Goal: Information Seeking & Learning: Find specific fact

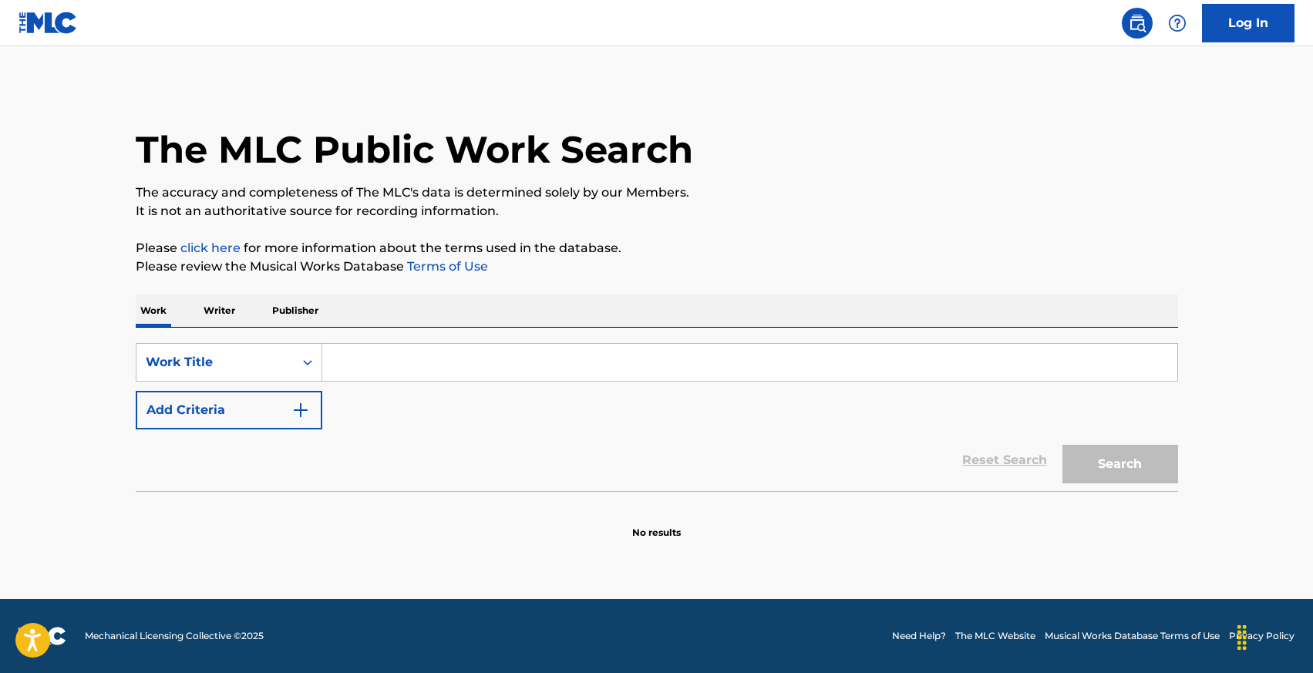
click at [197, 310] on div "Work Writer Publisher" at bounding box center [657, 310] width 1042 height 32
click at [232, 311] on p "Writer" at bounding box center [219, 310] width 41 height 32
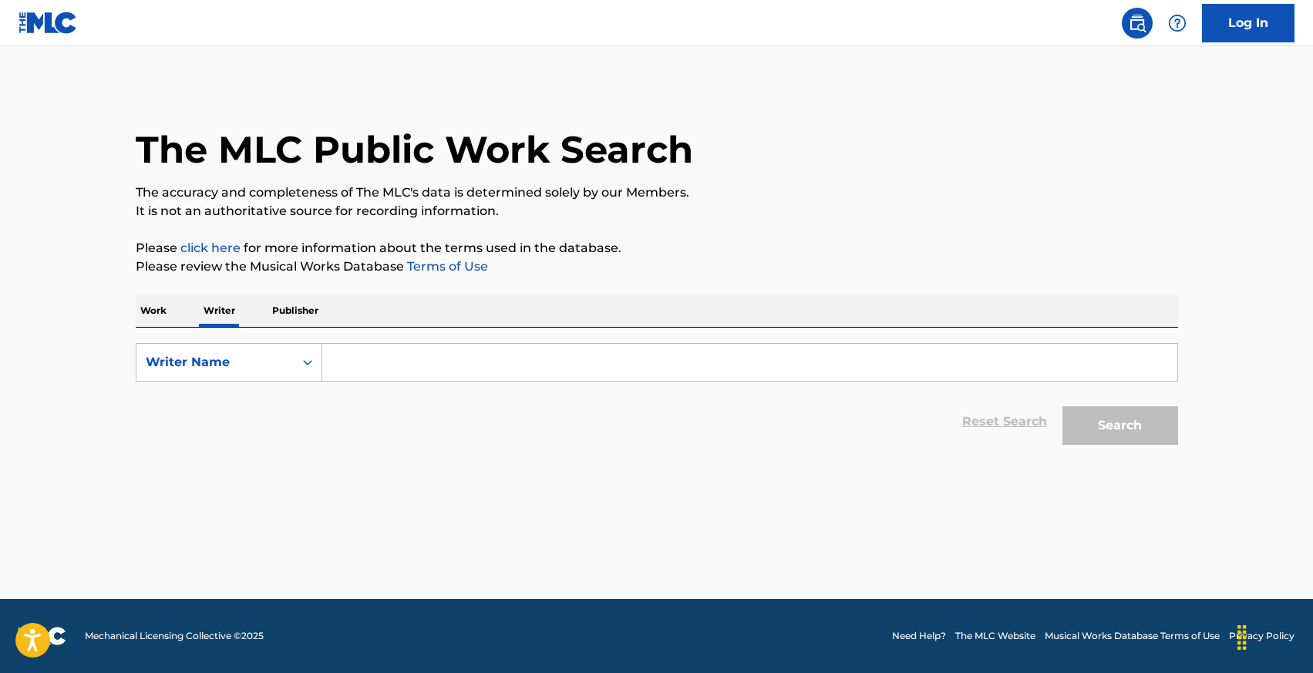
click at [357, 354] on input "Search Form" at bounding box center [749, 362] width 855 height 37
click at [215, 355] on div "Writer Name" at bounding box center [215, 362] width 139 height 18
click at [209, 403] on div "Writer IPI" at bounding box center [228, 401] width 185 height 39
click at [355, 381] on form "SearchWithCriteria3aed0a05-4f50-486b-b27c-10ce83f15169 Writer IPI Reset Search …" at bounding box center [657, 397] width 1042 height 109
click at [368, 355] on input "Search Form" at bounding box center [749, 362] width 855 height 37
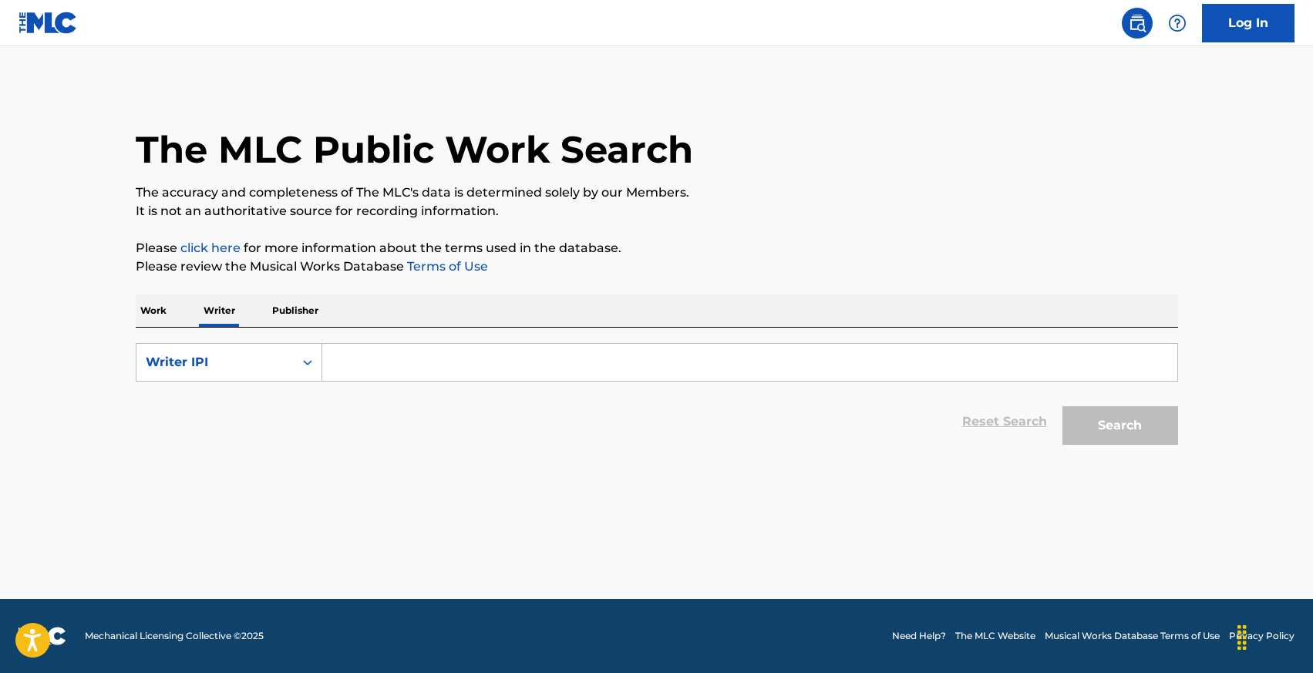
click at [368, 355] on input "Search Form" at bounding box center [749, 362] width 855 height 37
paste input "792172228"
click at [1062, 406] on button "Search" at bounding box center [1120, 425] width 116 height 39
click at [337, 362] on input "792172228" at bounding box center [749, 362] width 855 height 37
type input "00792172228"
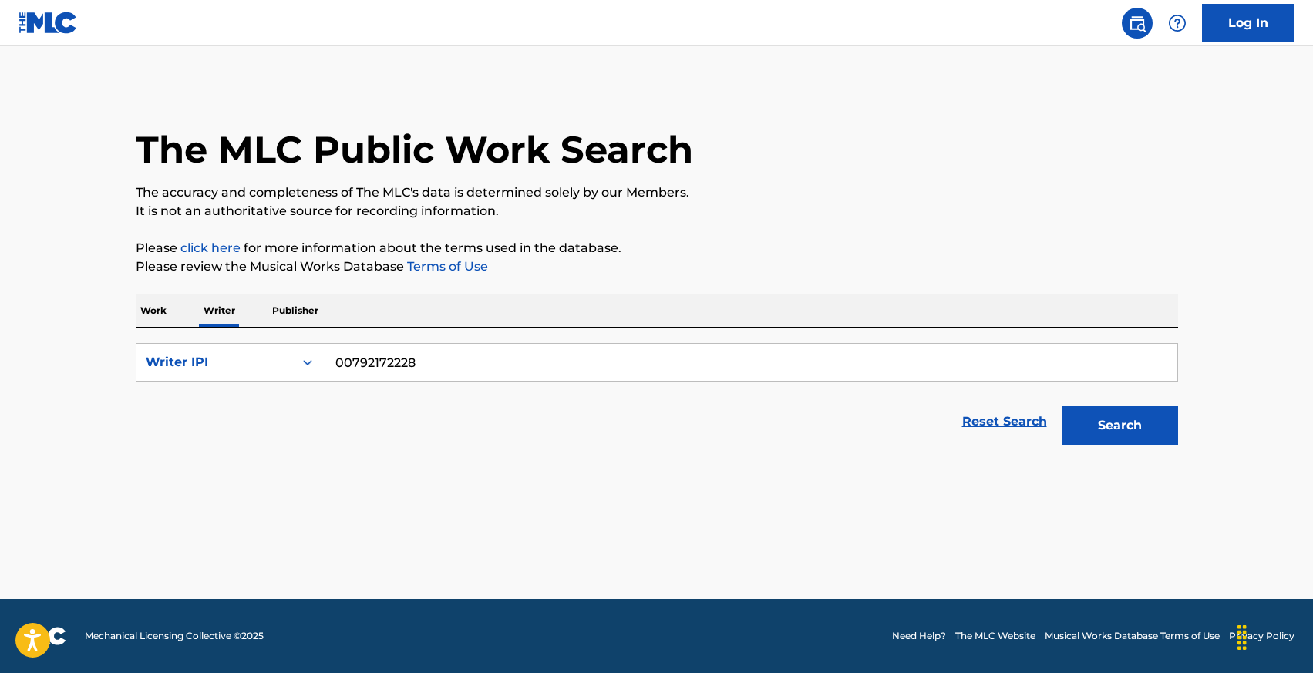
click at [1062, 406] on button "Search" at bounding box center [1120, 425] width 116 height 39
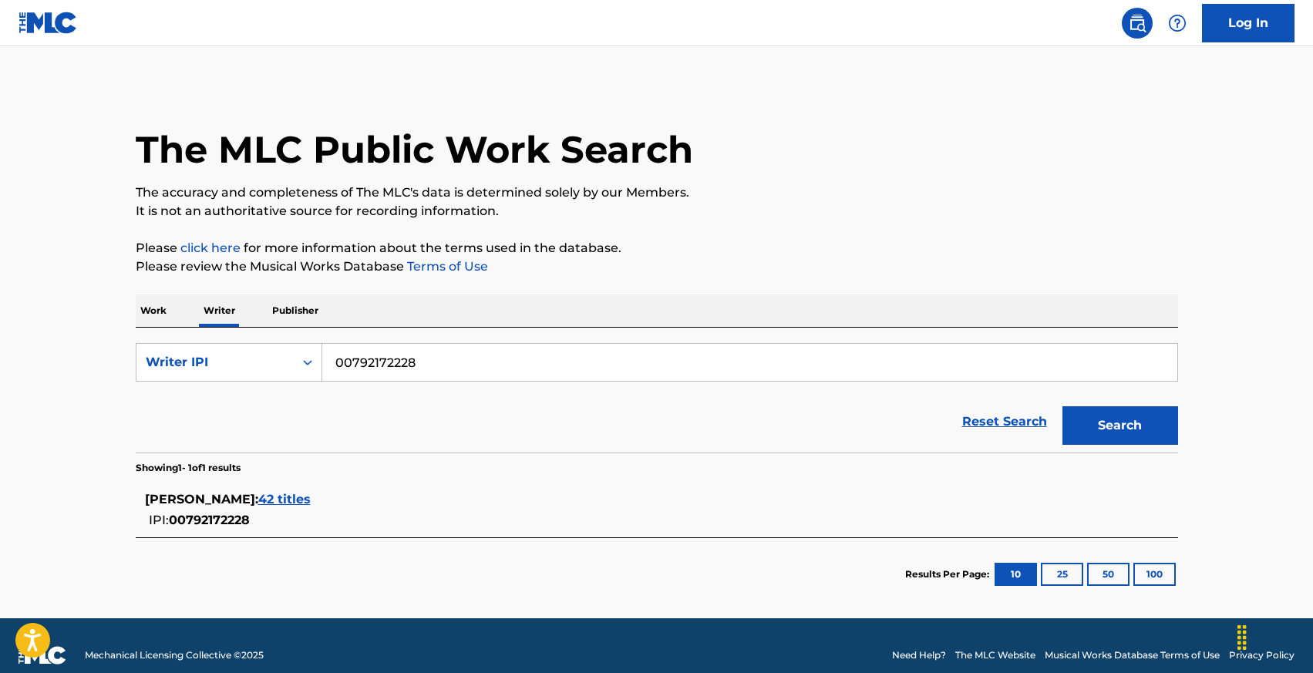
click at [271, 496] on span "42 titles" at bounding box center [284, 499] width 52 height 15
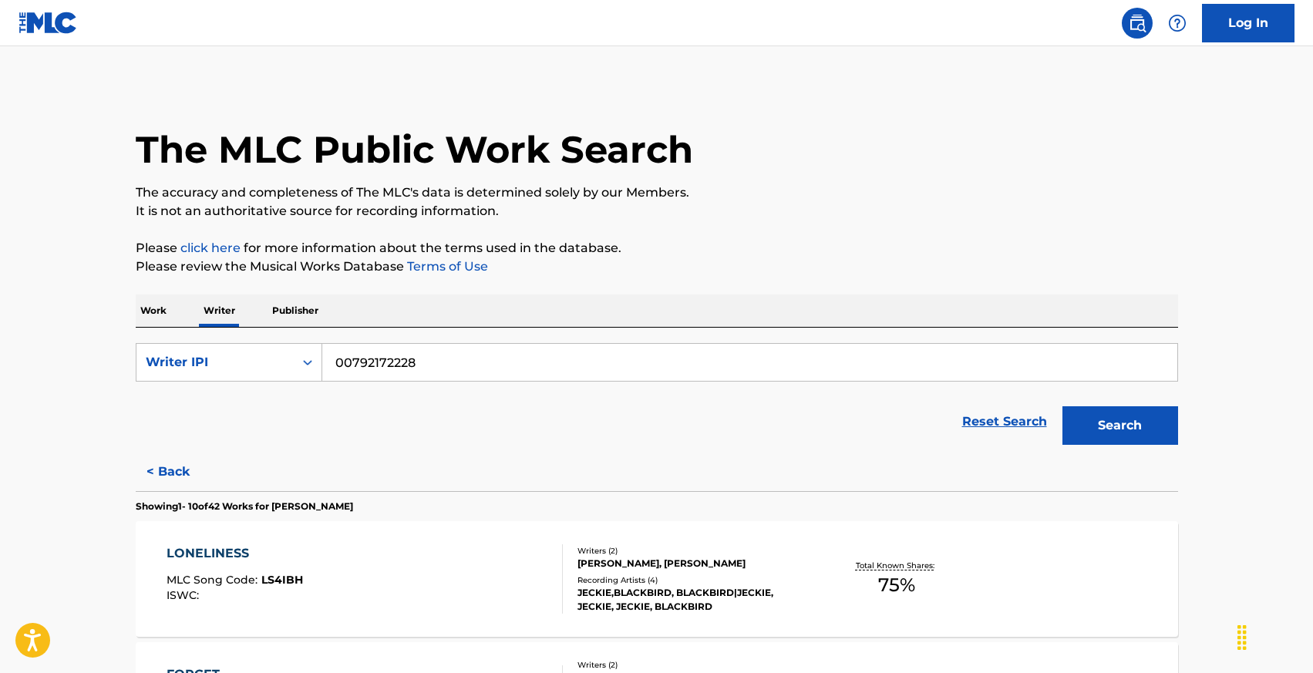
click at [141, 311] on p "Work" at bounding box center [153, 310] width 35 height 32
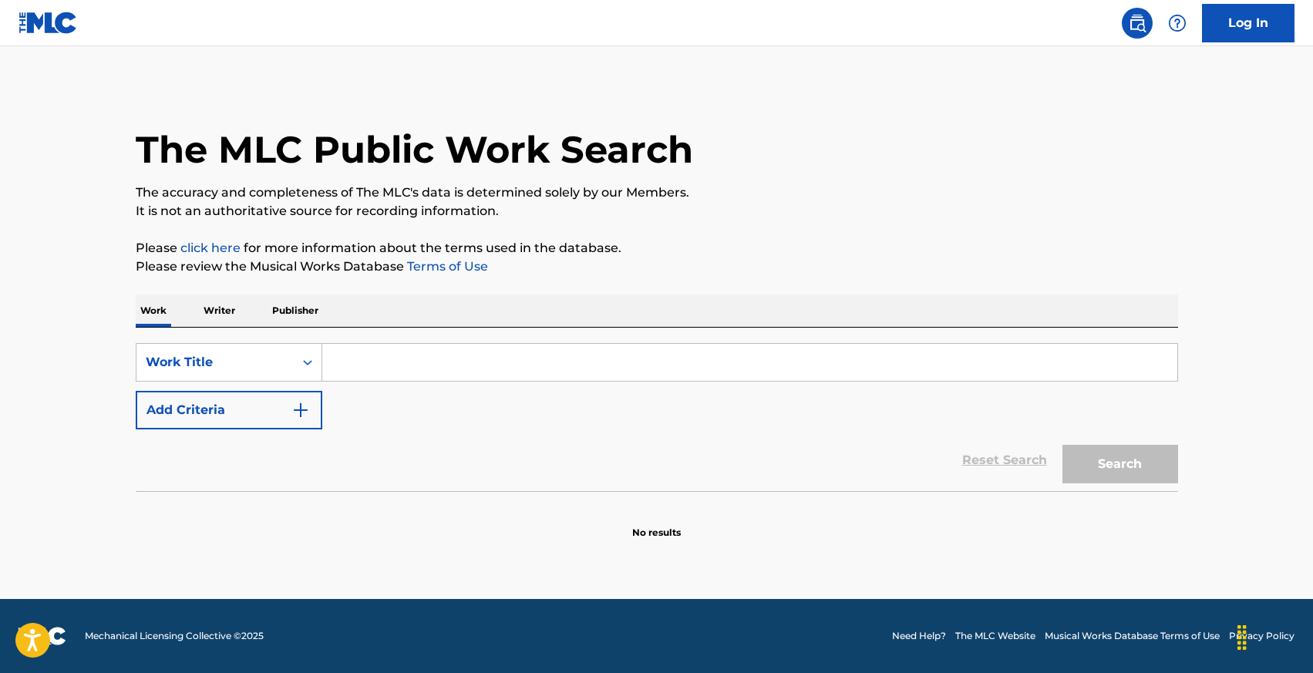
click at [366, 355] on input "Search Form" at bounding box center [749, 362] width 855 height 37
click at [207, 414] on button "Add Criteria" at bounding box center [229, 410] width 187 height 39
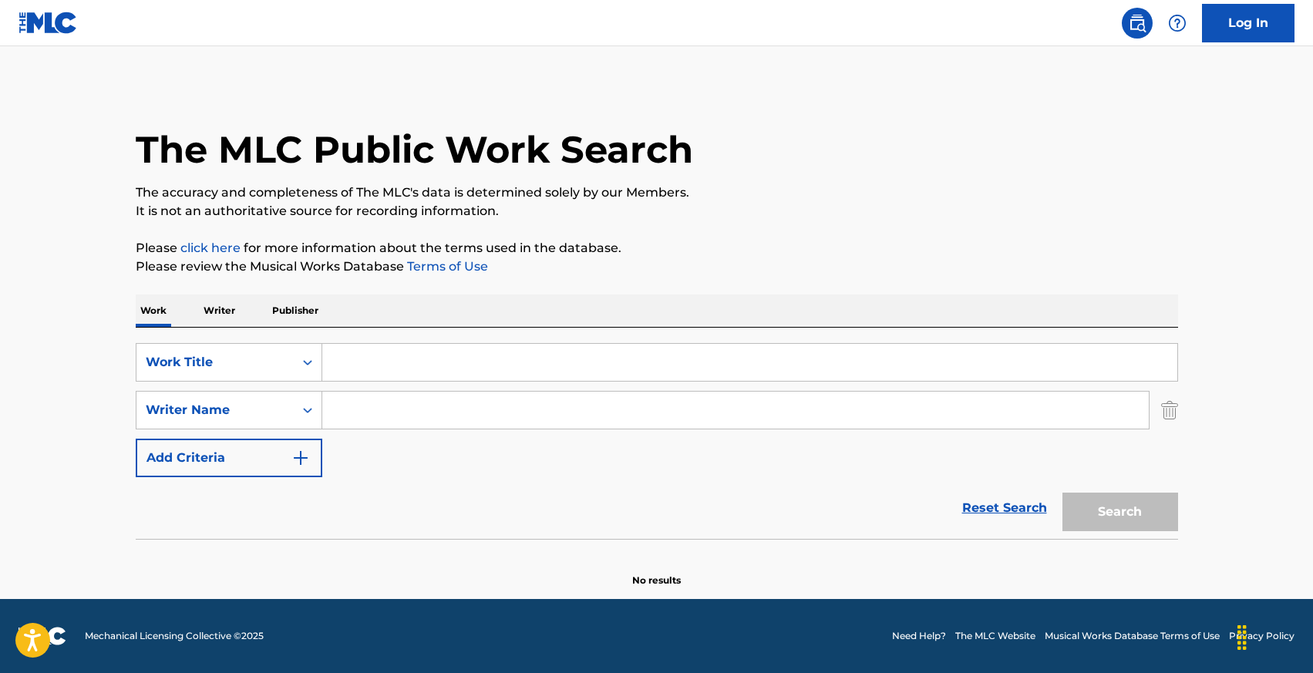
click at [345, 408] on input "Search Form" at bounding box center [735, 410] width 826 height 37
type input "[PERSON_NAME]"
click at [355, 351] on input "Search Form" at bounding box center [749, 362] width 855 height 37
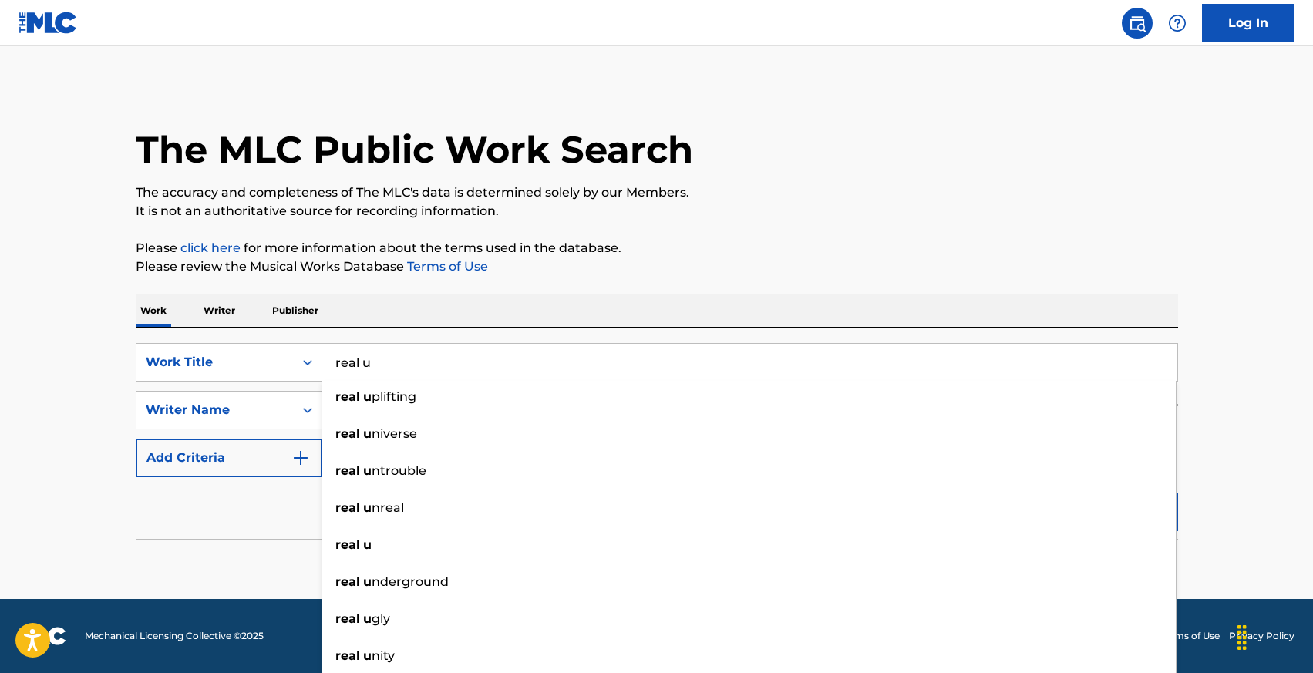
type input "real u"
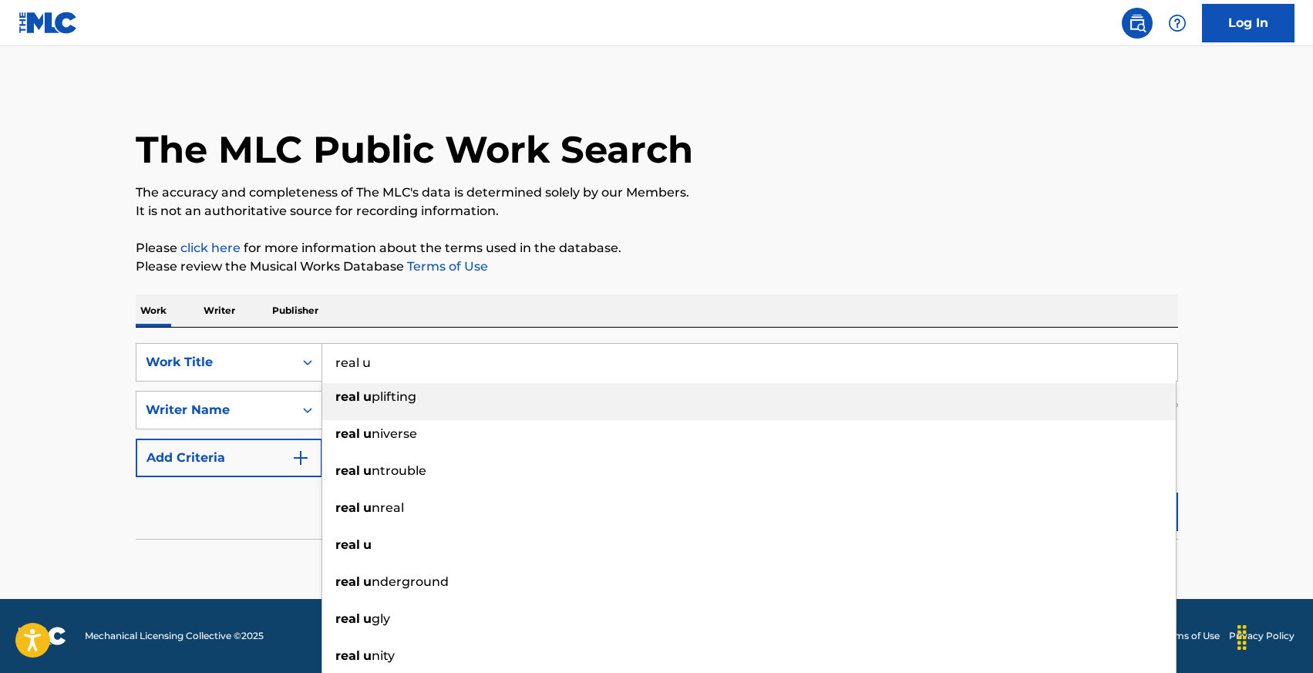
click at [210, 530] on div "Reset Search Search" at bounding box center [657, 508] width 1042 height 62
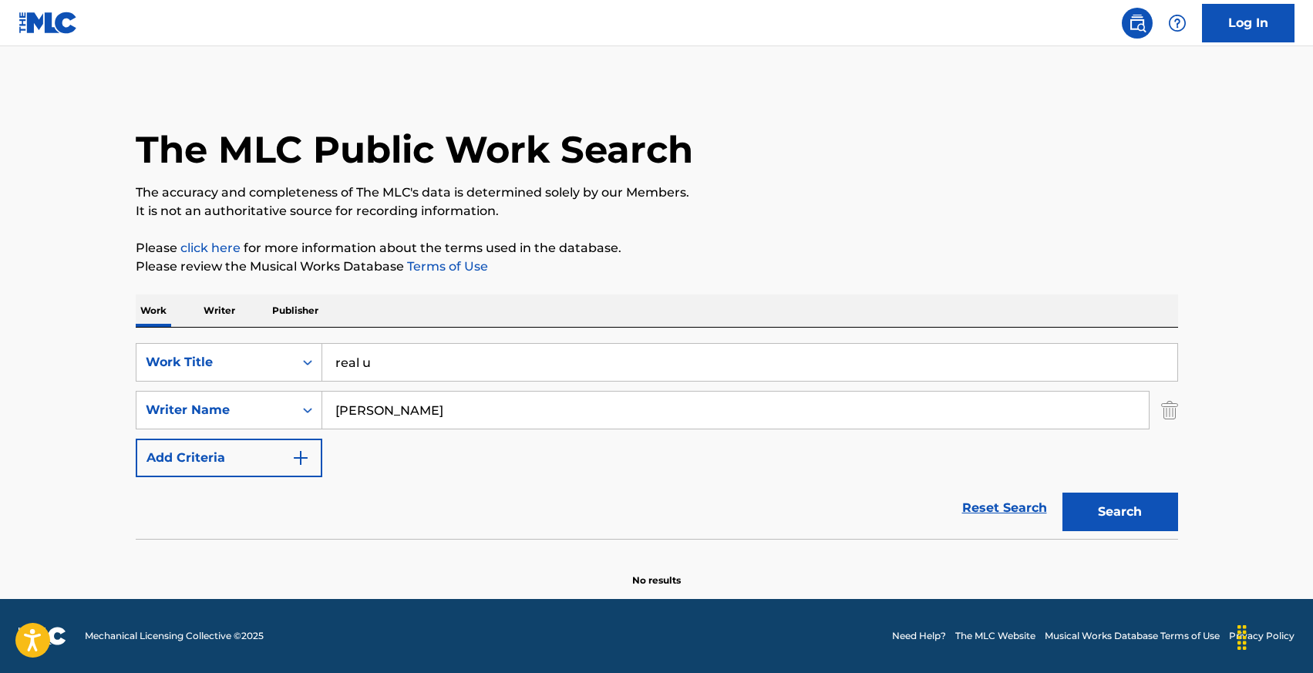
click at [1107, 525] on button "Search" at bounding box center [1120, 512] width 116 height 39
click at [496, 435] on div "SearchWithCriteriaf33bc88f-cbc2-4cba-b22e-9ada300c0082 Work Title real u Search…" at bounding box center [657, 410] width 1042 height 134
click at [216, 309] on p "Writer" at bounding box center [219, 310] width 41 height 32
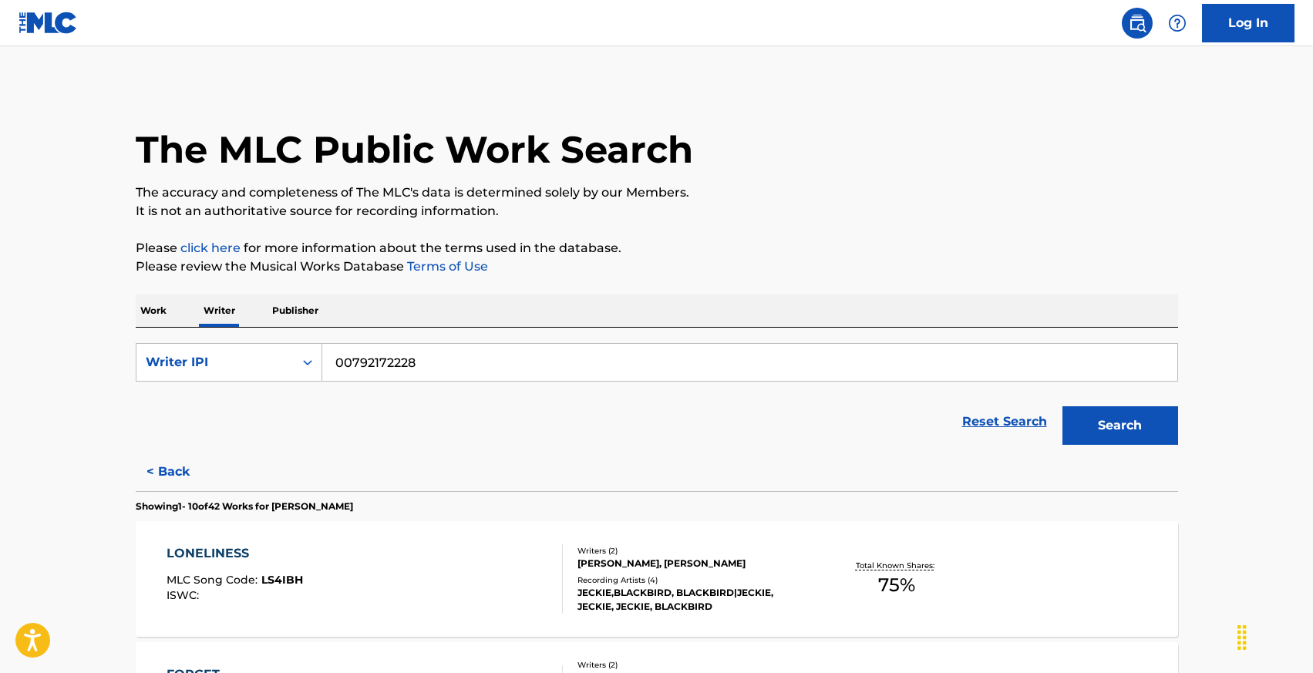
click at [375, 369] on input "00792172228" at bounding box center [749, 362] width 855 height 37
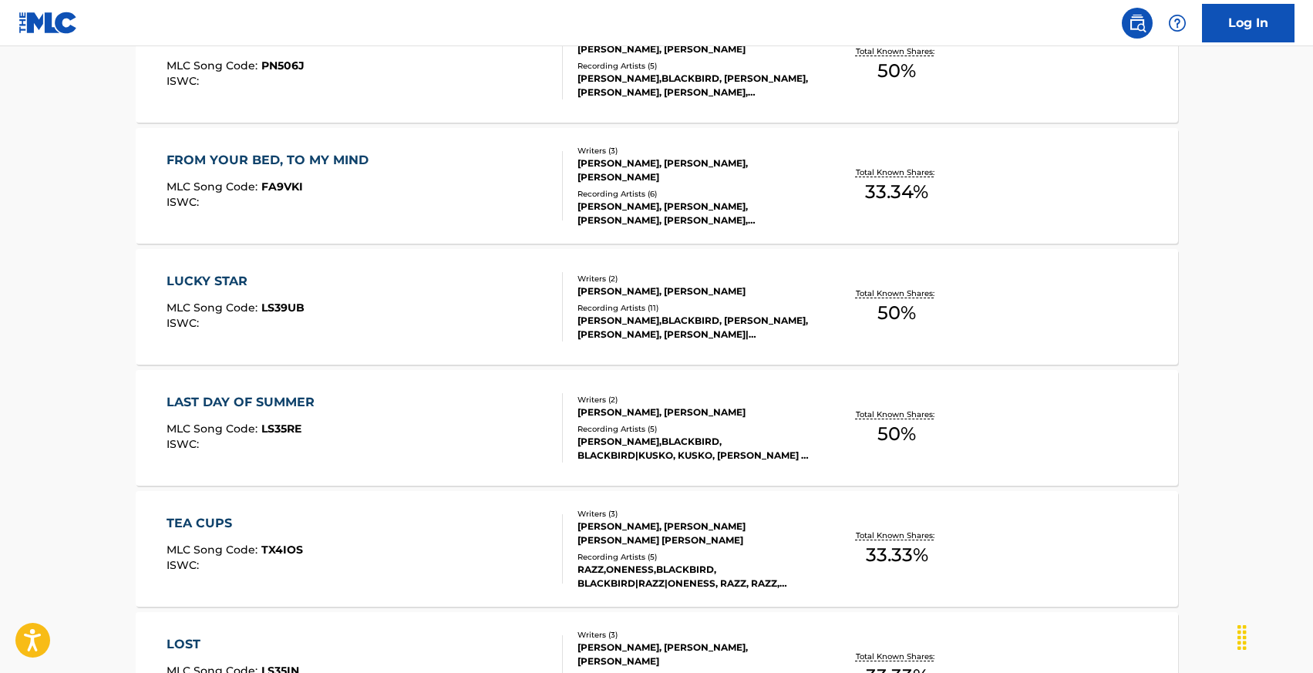
scroll to position [749, 0]
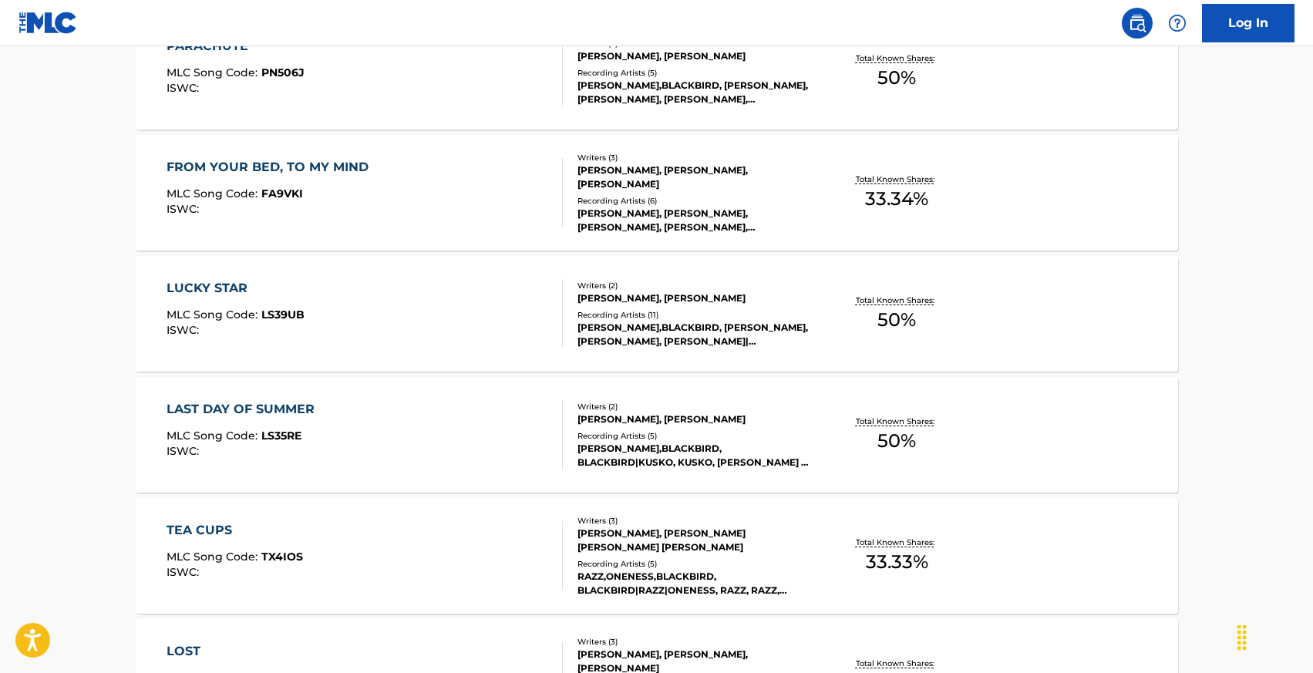
click at [225, 282] on div "LUCKY STAR" at bounding box center [235, 288] width 138 height 18
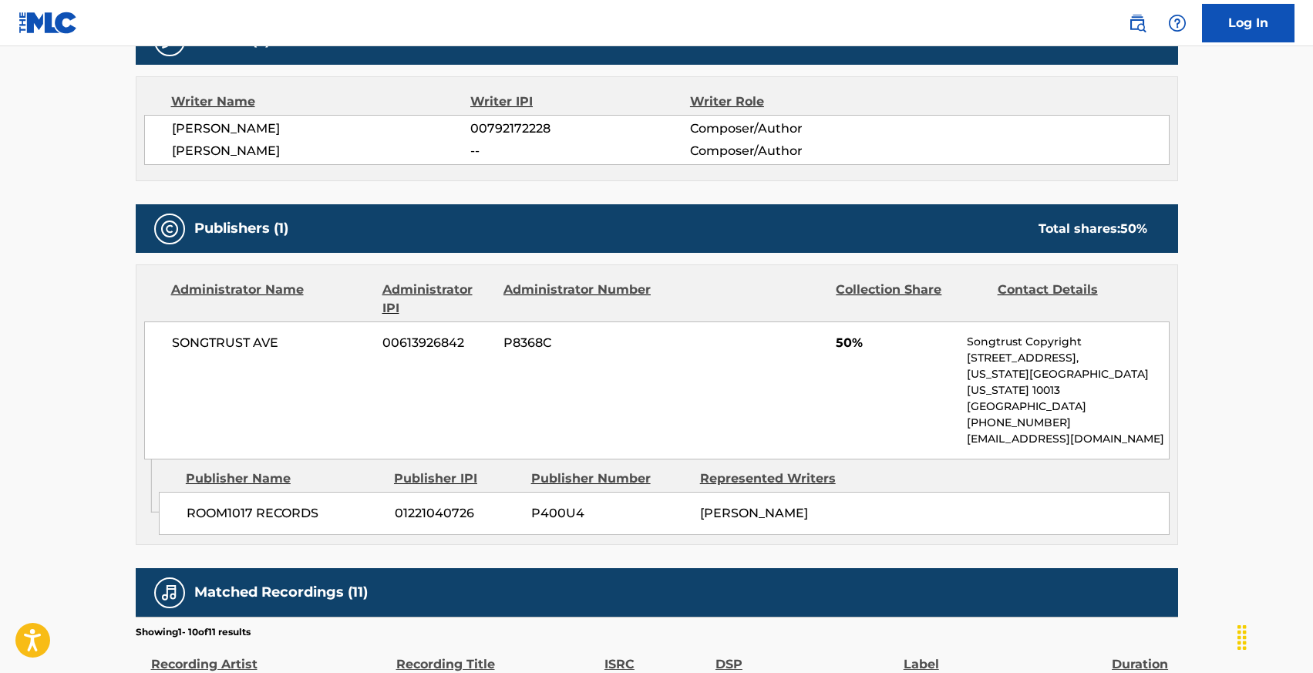
scroll to position [580, 0]
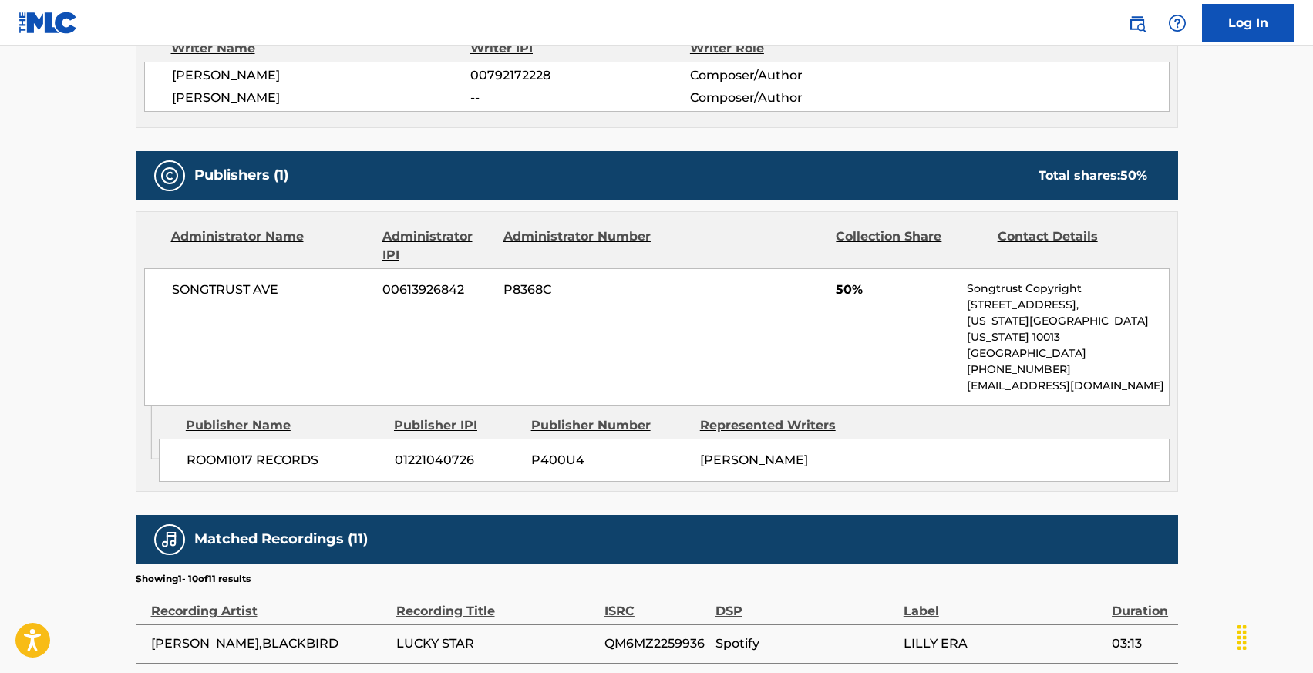
click at [259, 451] on span "ROOM1017 RECORDS" at bounding box center [285, 460] width 197 height 18
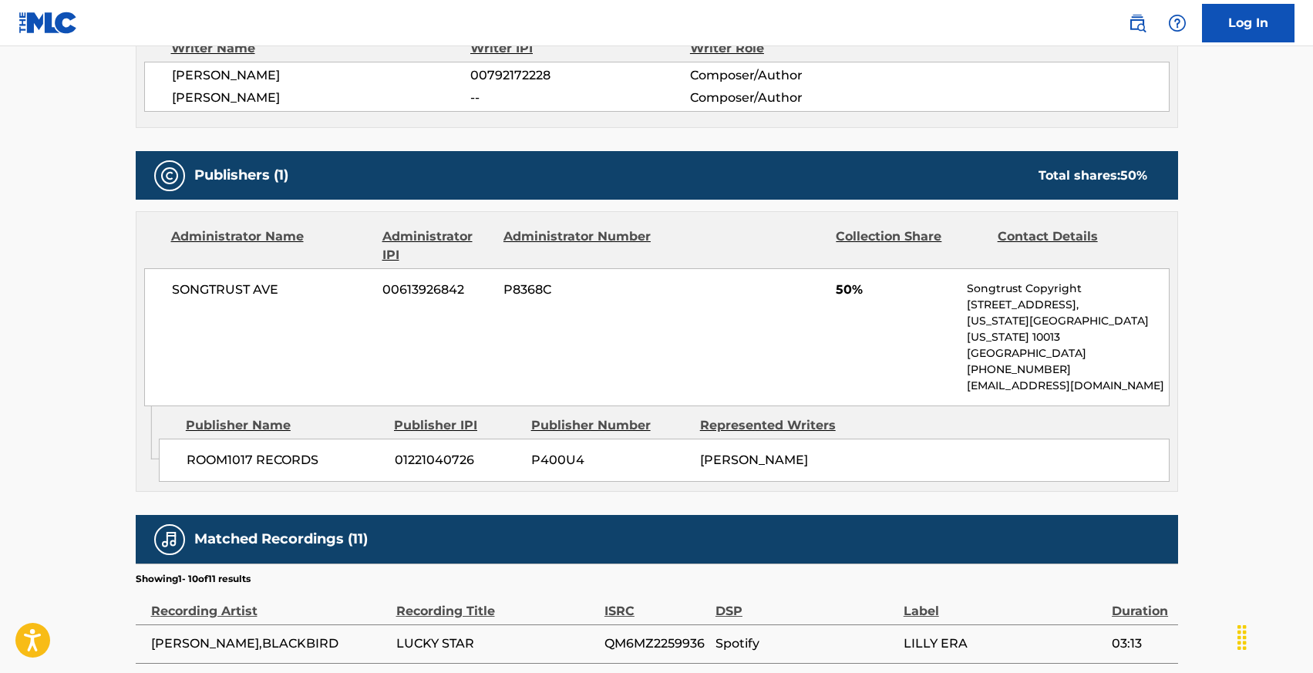
click at [270, 451] on span "ROOM1017 RECORDS" at bounding box center [285, 460] width 197 height 18
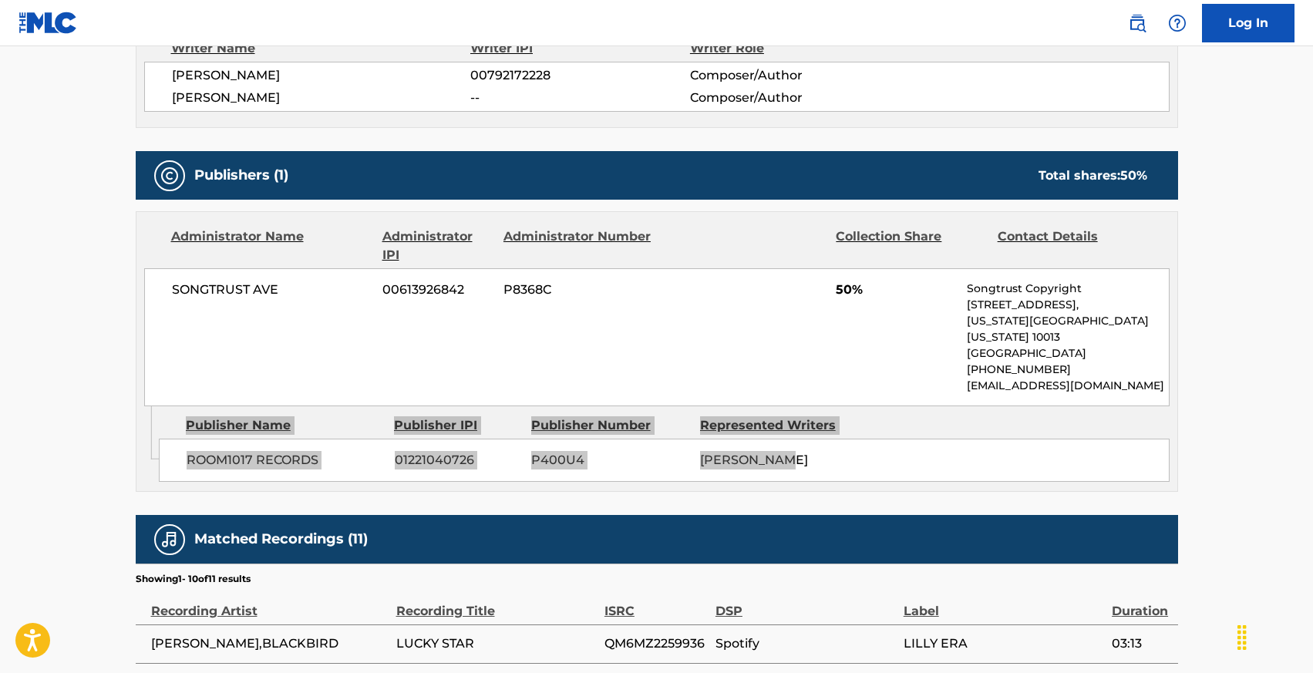
drag, startPoint x: 833, startPoint y: 444, endPoint x: 118, endPoint y: 442, distance: 715.3
click at [118, 442] on div "< Back to public search results Copy work link LUCKY STAR Work Detail Member Wo…" at bounding box center [656, 285] width 1079 height 1560
click at [166, 441] on div "ROOM1017 RECORDS 01221040726 P400U4 [PERSON_NAME]" at bounding box center [664, 460] width 1010 height 43
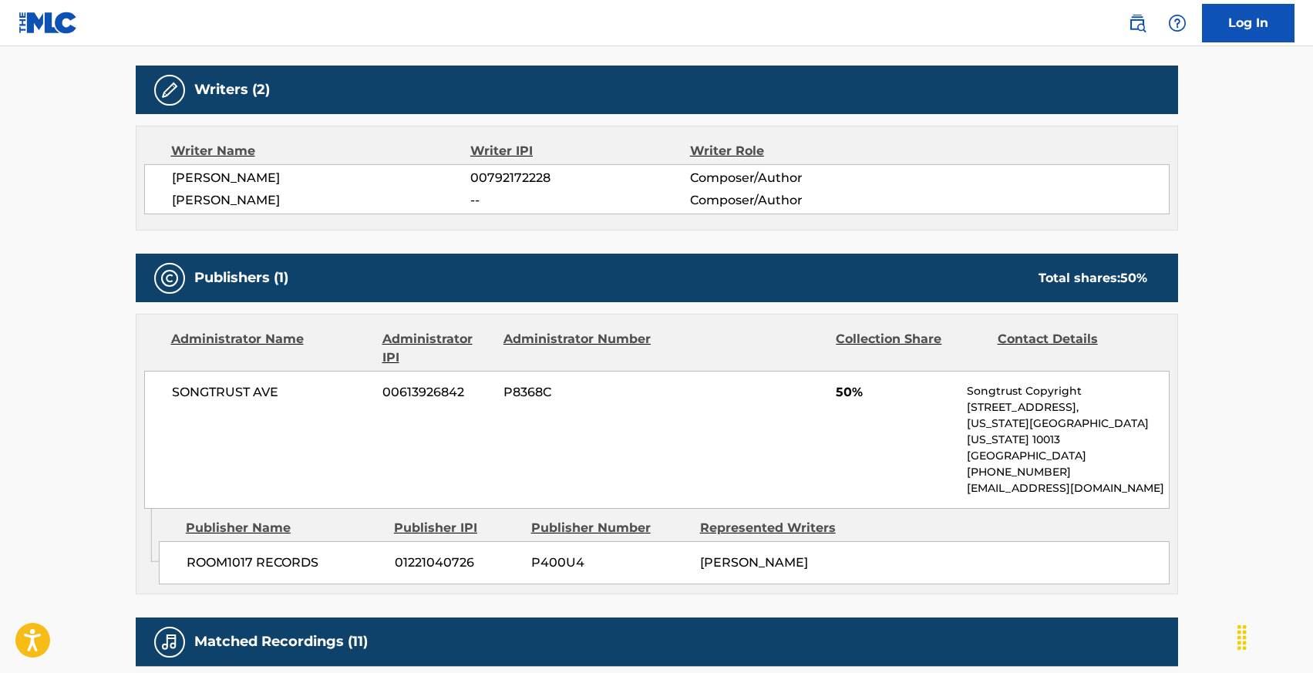
scroll to position [536, 0]
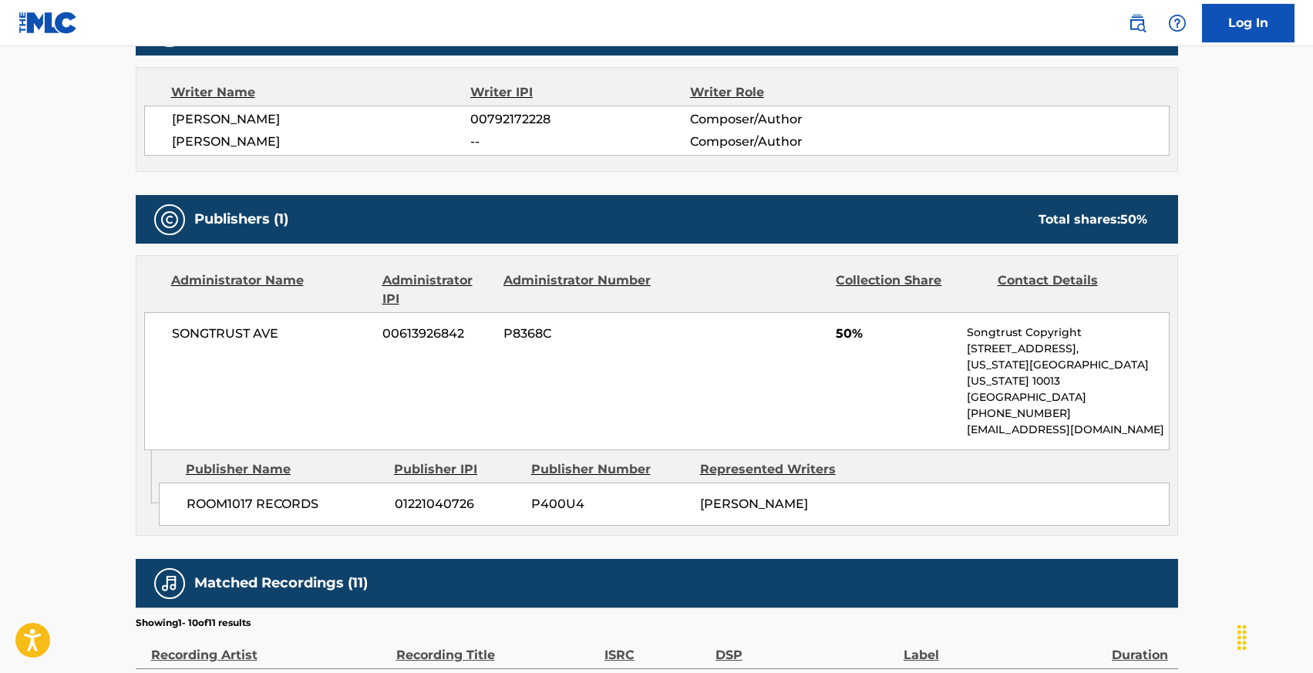
click at [229, 495] on span "ROOM1017 RECORDS" at bounding box center [285, 504] width 197 height 18
click at [170, 483] on div "ROOM1017 RECORDS 01221040726 P400U4 [PERSON_NAME]" at bounding box center [664, 504] width 1010 height 43
drag, startPoint x: 177, startPoint y: 482, endPoint x: 345, endPoint y: 438, distance: 172.9
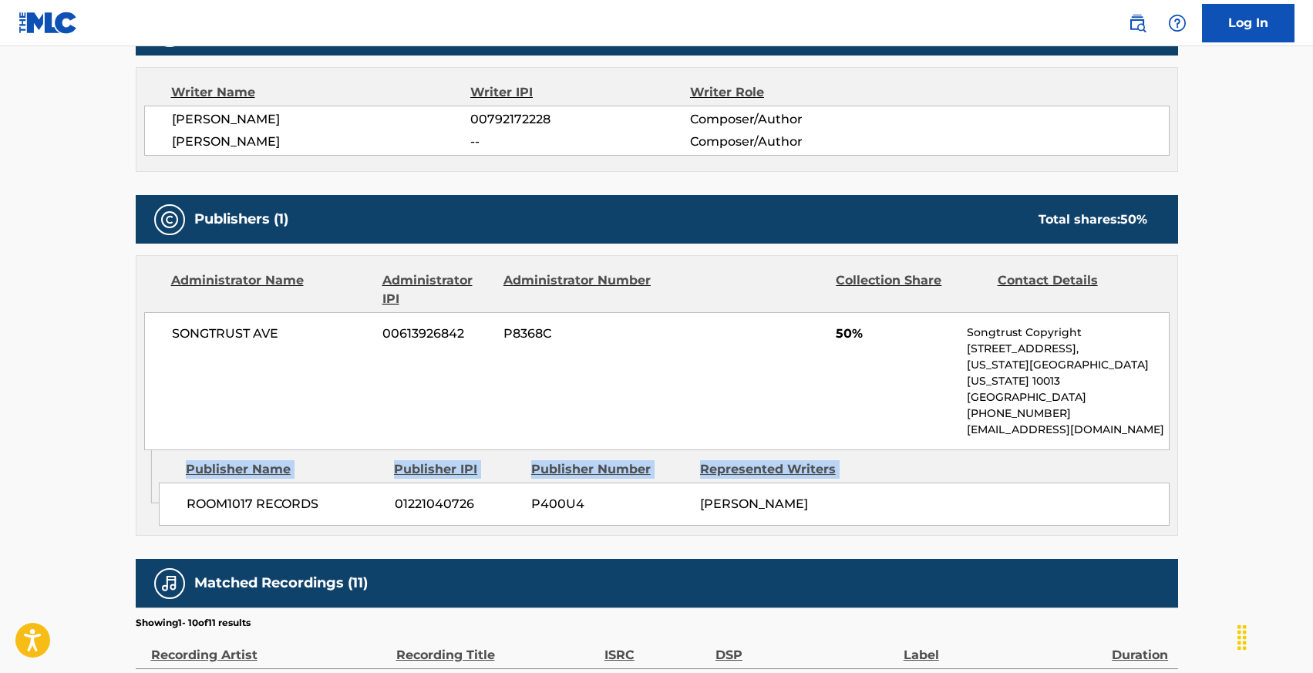
click at [345, 450] on div "Publisher Name Publisher IPI Publisher Number Represented Writers ROOM1017 RECO…" at bounding box center [668, 488] width 1018 height 77
click at [177, 450] on div "Publisher Name Publisher IPI Publisher Number Represented Writers ROOM1017 RECO…" at bounding box center [668, 488] width 1018 height 77
drag, startPoint x: 177, startPoint y: 439, endPoint x: 832, endPoint y: 491, distance: 658.0
click at [833, 491] on div "Publisher Name Publisher IPI Publisher Number Represented Writers ROOM1017 RECO…" at bounding box center [668, 488] width 1018 height 77
click at [159, 335] on div "SONGTRUST AVE 00613926842 P8368C 50% Songtrust Copyright [STREET_ADDRESS][US_ST…" at bounding box center [656, 381] width 1025 height 138
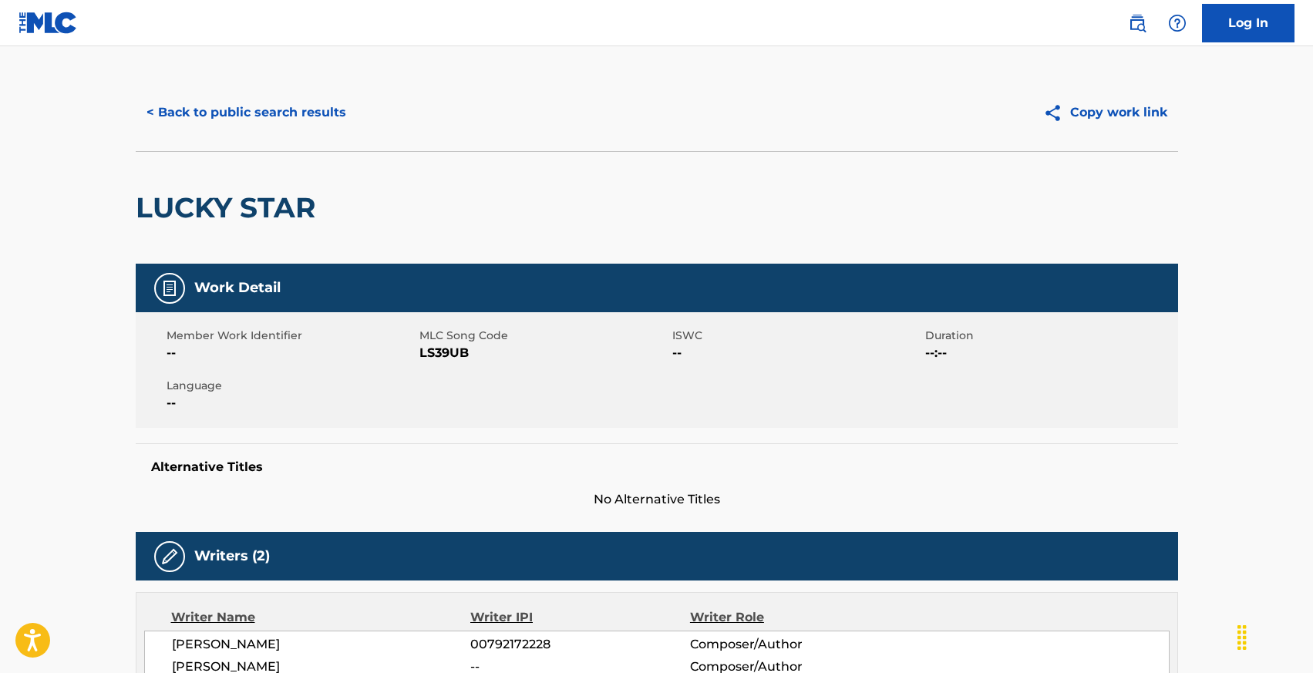
scroll to position [0, 0]
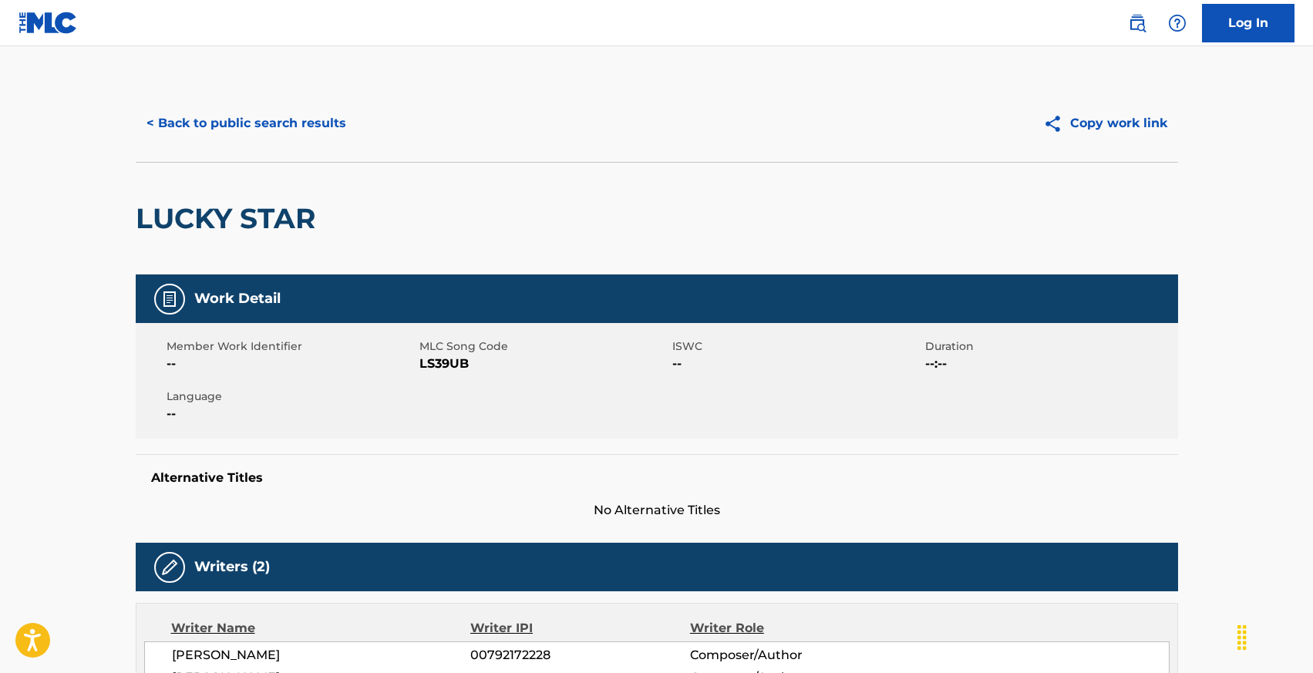
click at [183, 119] on button "< Back to public search results" at bounding box center [246, 123] width 221 height 39
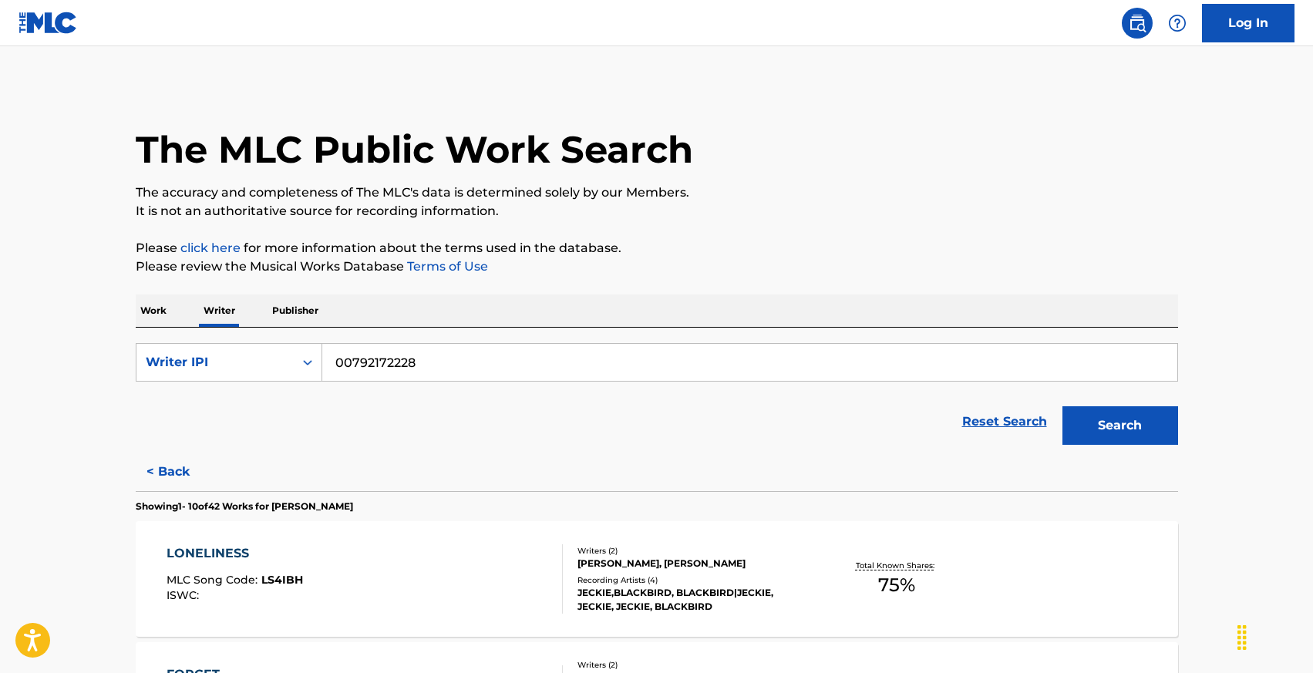
click at [145, 305] on p "Work" at bounding box center [153, 310] width 35 height 32
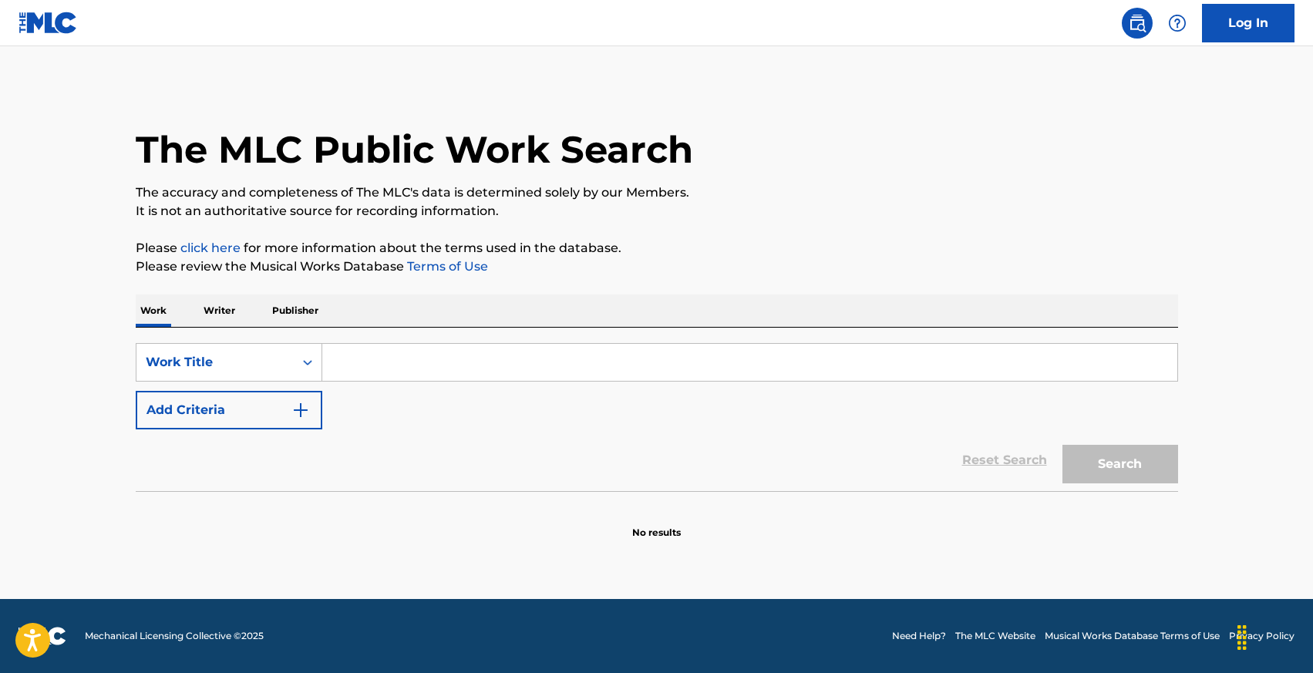
click at [395, 355] on input "Search Form" at bounding box center [749, 362] width 855 height 37
click at [237, 308] on p "Writer" at bounding box center [219, 310] width 41 height 32
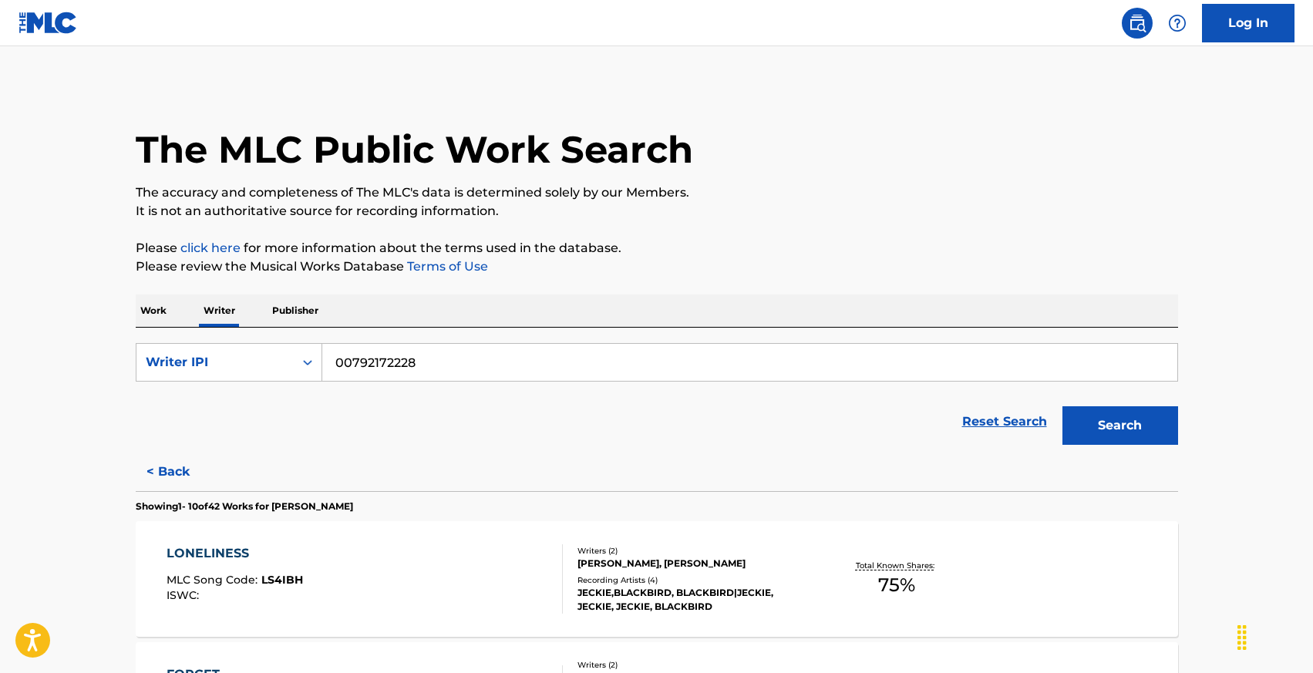
click at [146, 308] on p "Work" at bounding box center [153, 310] width 35 height 32
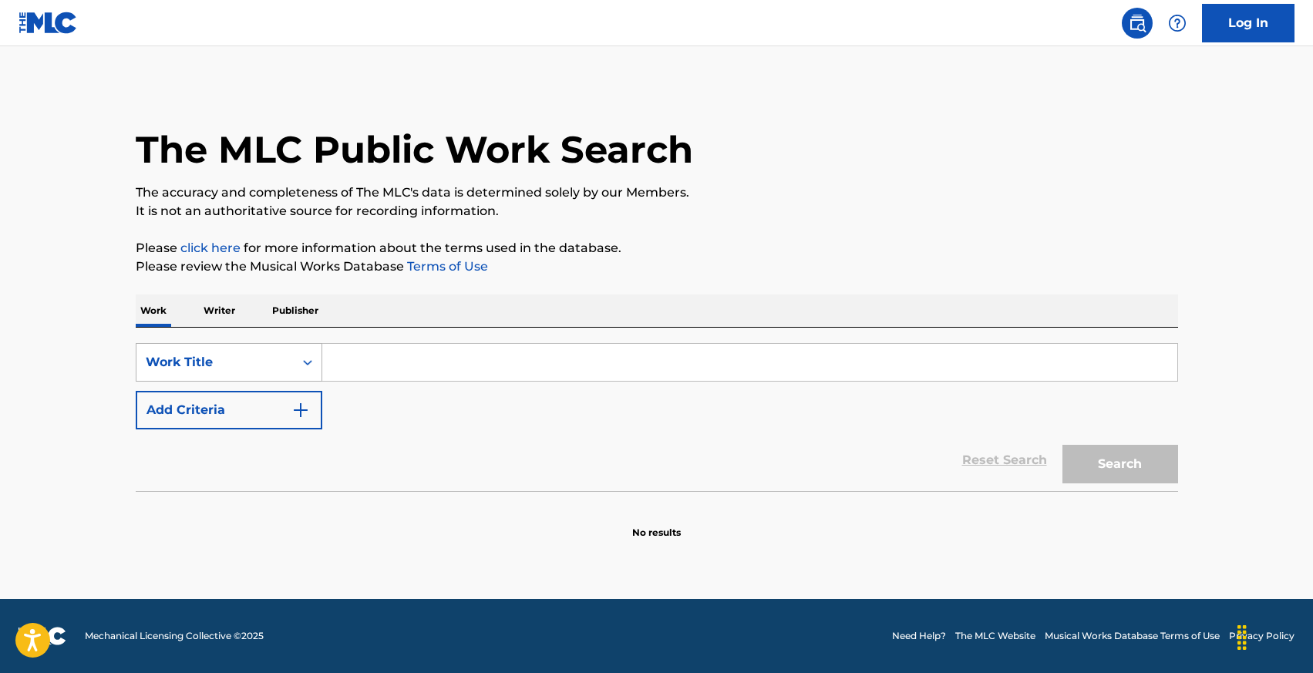
click at [210, 373] on div "Work Title" at bounding box center [214, 362] width 157 height 29
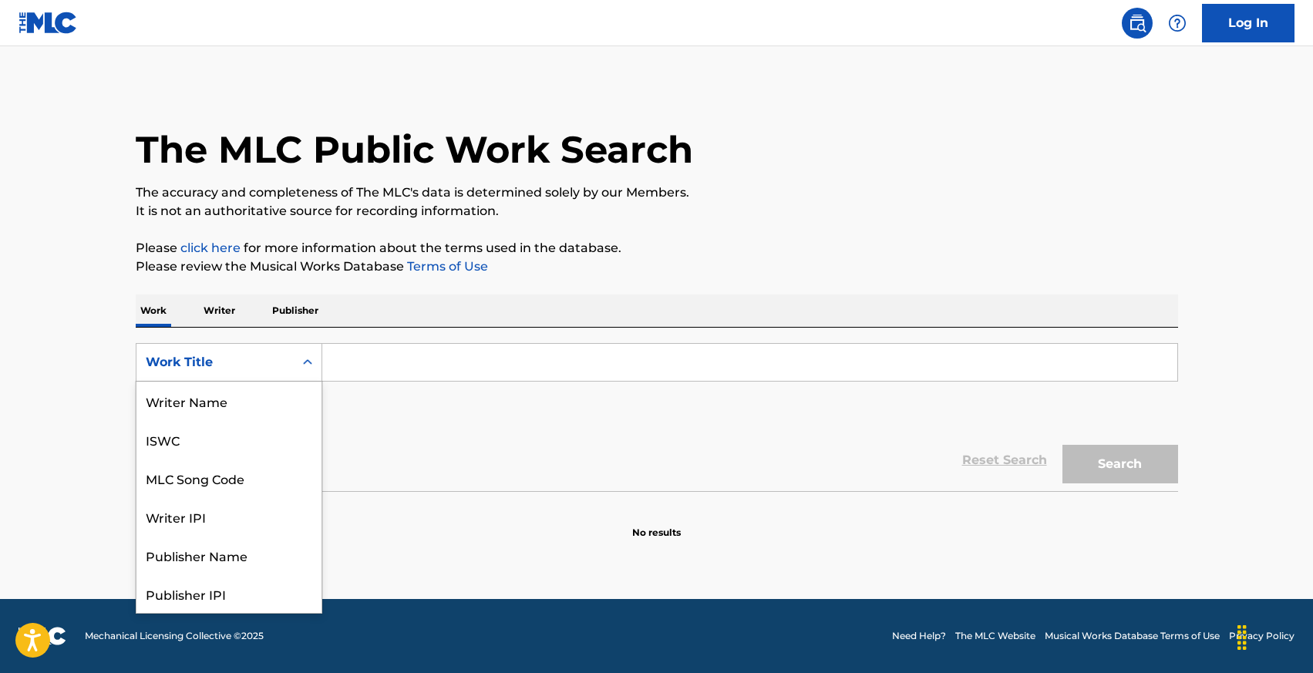
scroll to position [77, 0]
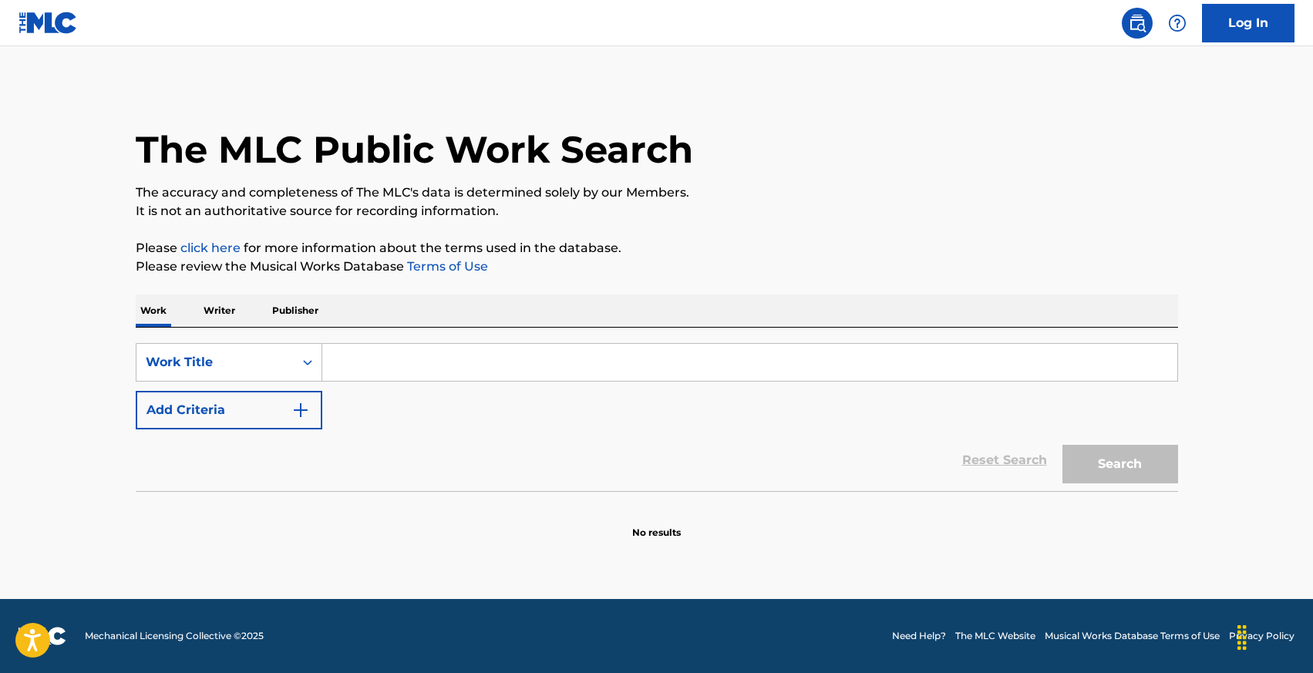
click at [94, 373] on main "The MLC Public Work Search The accuracy and completeness of The MLC's data is d…" at bounding box center [656, 322] width 1313 height 553
click at [230, 409] on button "Add Criteria" at bounding box center [229, 410] width 187 height 39
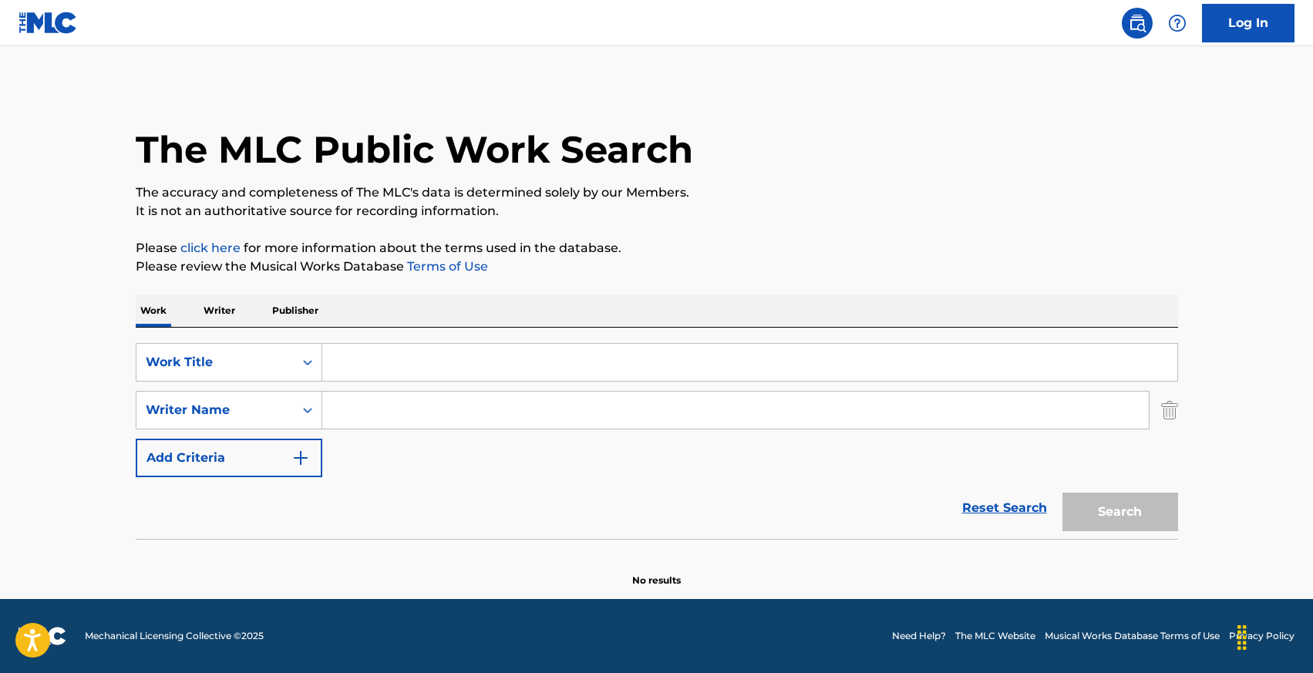
click at [392, 406] on input "Search Form" at bounding box center [735, 410] width 826 height 37
click at [103, 394] on main "The MLC Public Work Search The accuracy and completeness of The MLC's data is d…" at bounding box center [656, 322] width 1313 height 553
click at [604, 419] on input "Search Form" at bounding box center [735, 410] width 826 height 37
click at [352, 506] on div "Reset Search Search" at bounding box center [657, 508] width 1042 height 62
click at [438, 494] on div "Reset Search Search" at bounding box center [657, 508] width 1042 height 62
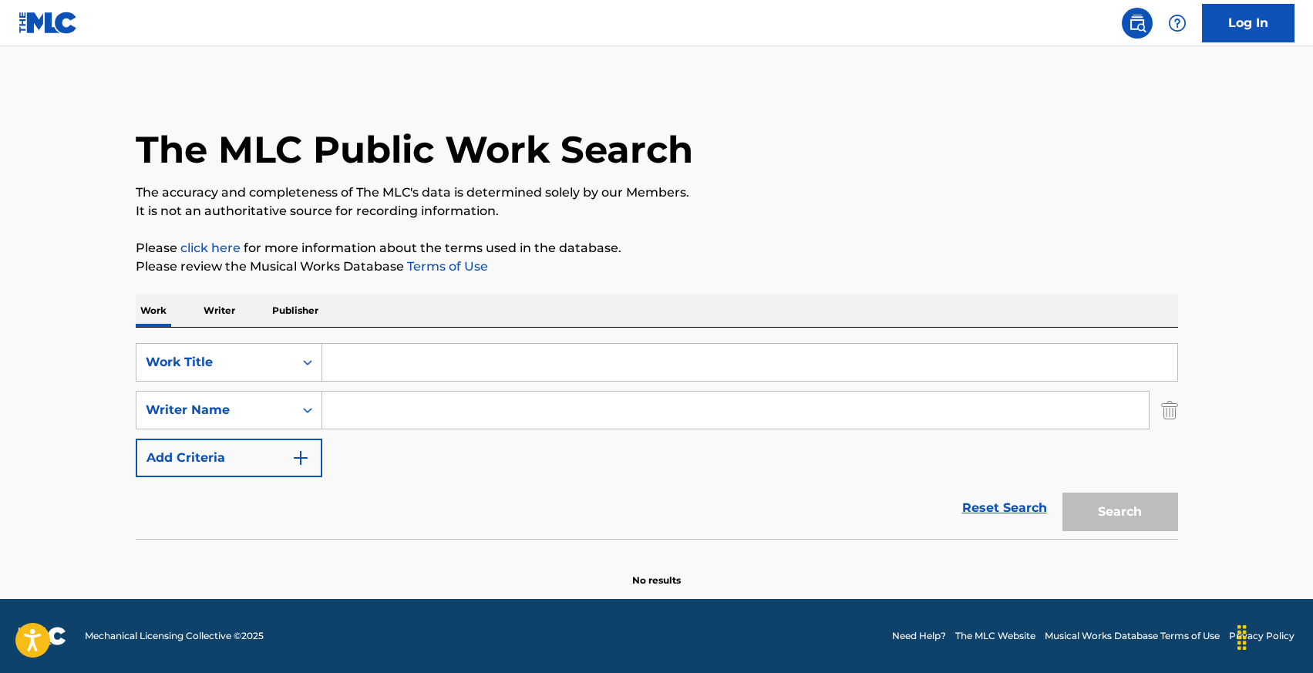
click at [344, 362] on input "Search Form" at bounding box center [749, 362] width 855 height 37
click at [717, 489] on div "Reset Search Search" at bounding box center [657, 508] width 1042 height 62
click at [217, 312] on p "Writer" at bounding box center [219, 310] width 41 height 32
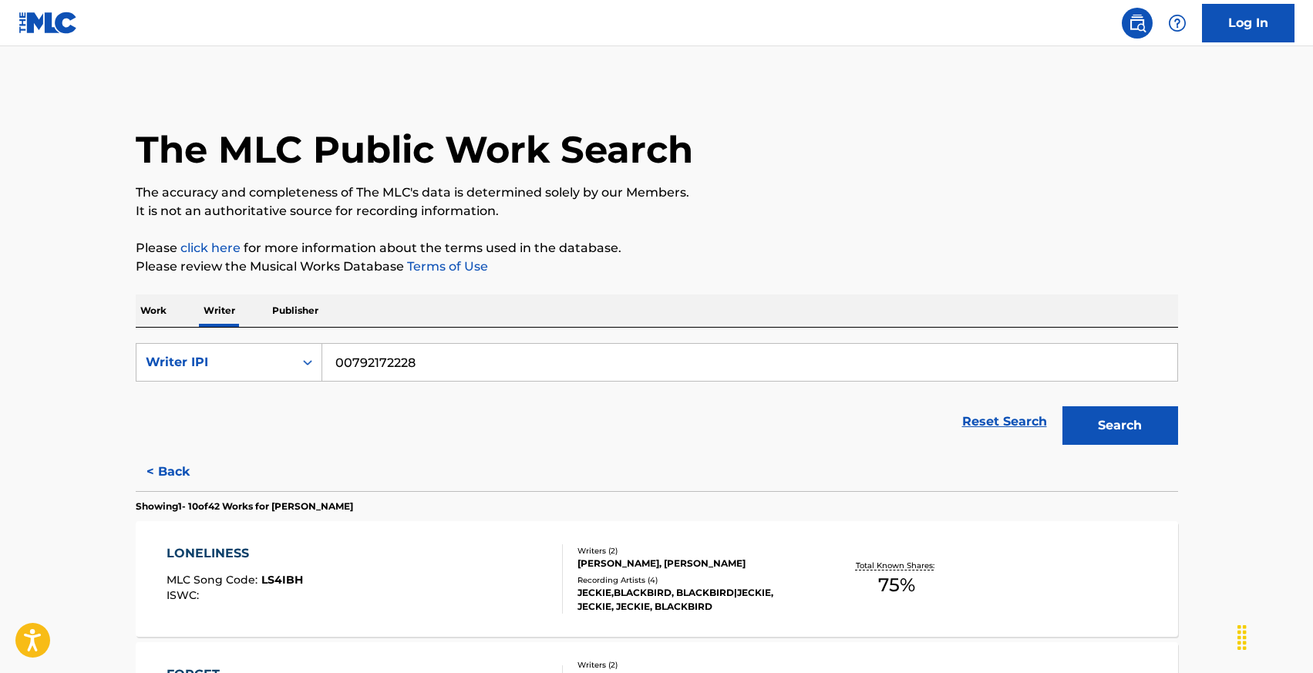
click at [148, 310] on p "Work" at bounding box center [153, 310] width 35 height 32
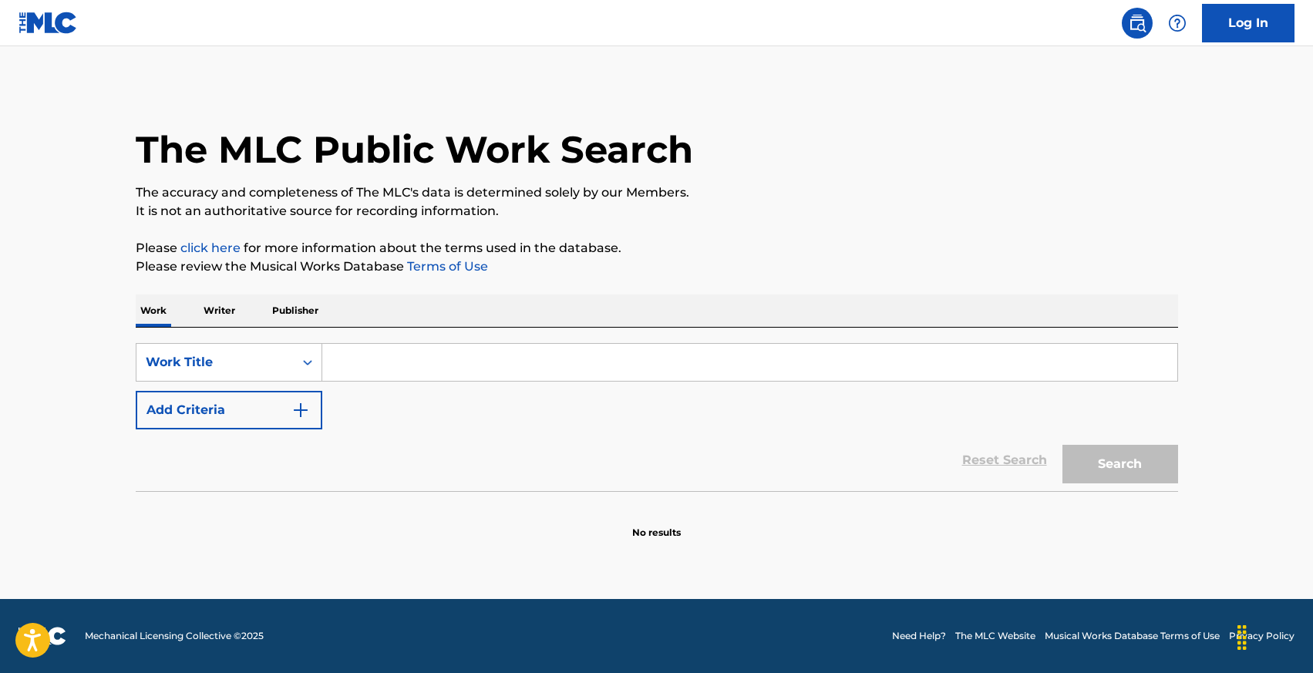
click at [221, 415] on button "Add Criteria" at bounding box center [229, 410] width 187 height 39
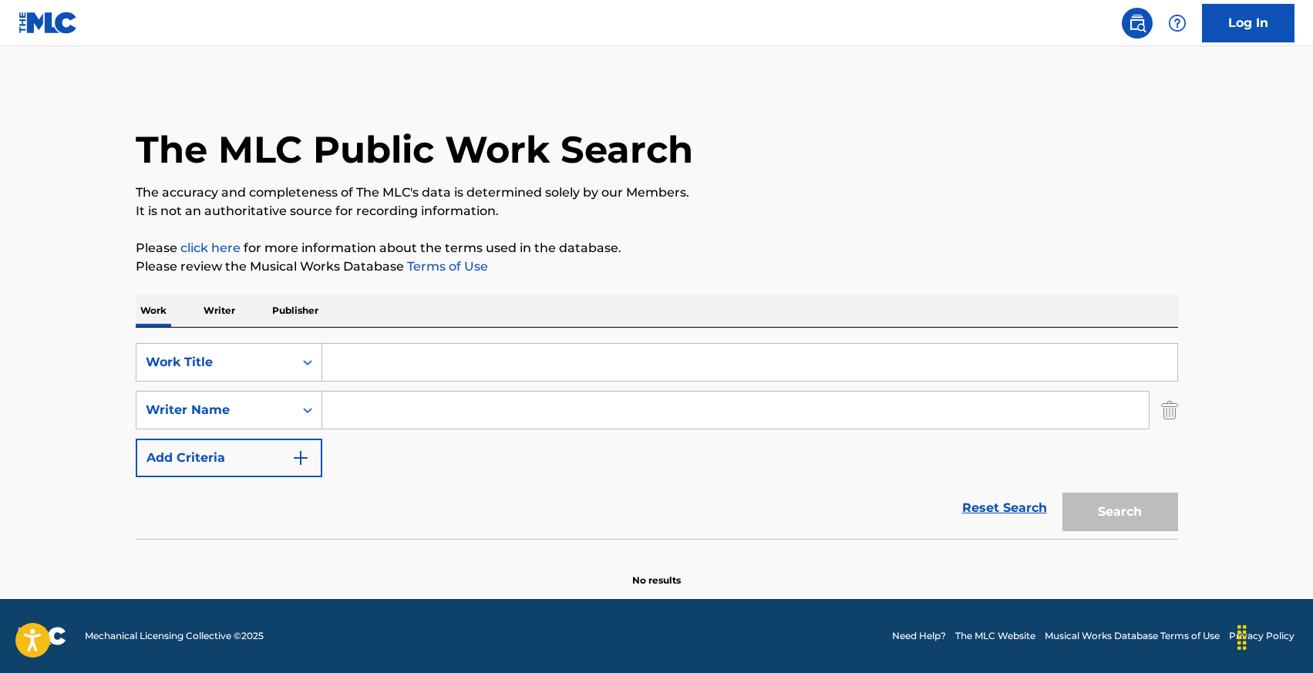
click at [354, 416] on input "Search Form" at bounding box center [735, 410] width 826 height 37
type input "[PERSON_NAME]"
click at [373, 348] on input "Search Form" at bounding box center [749, 362] width 855 height 37
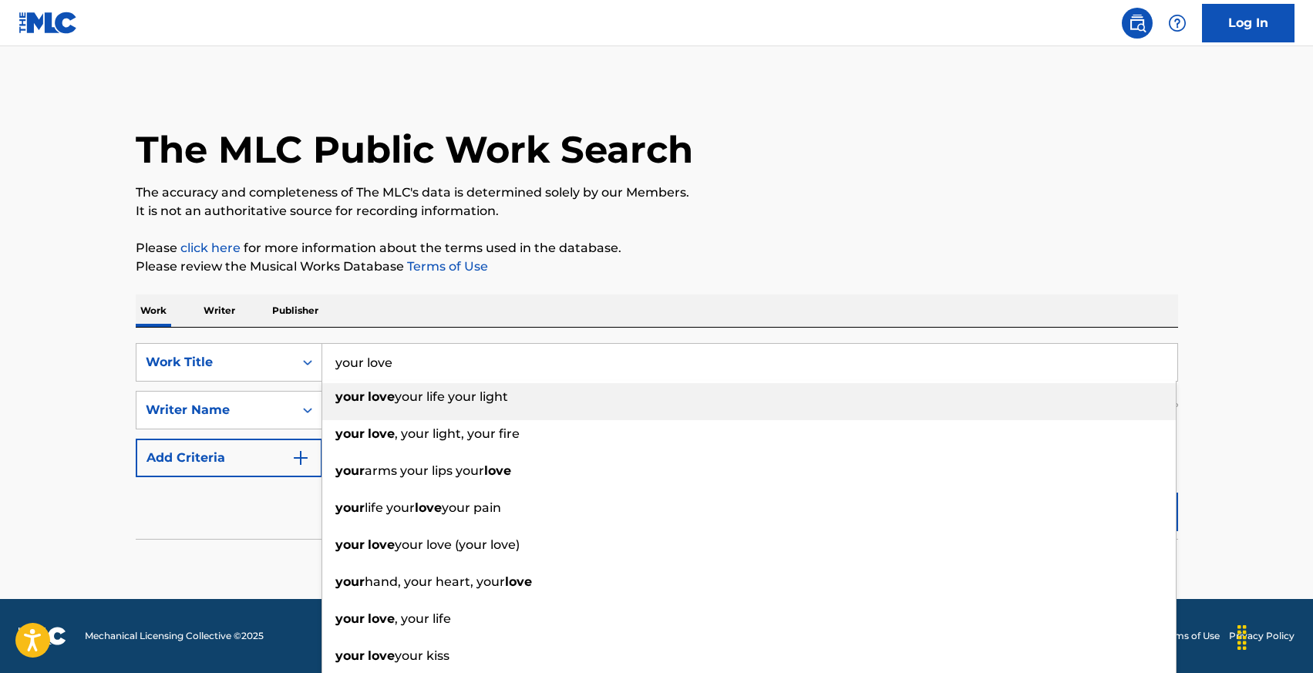
type input "your love"
click at [259, 513] on div "Reset Search Search" at bounding box center [657, 508] width 1042 height 62
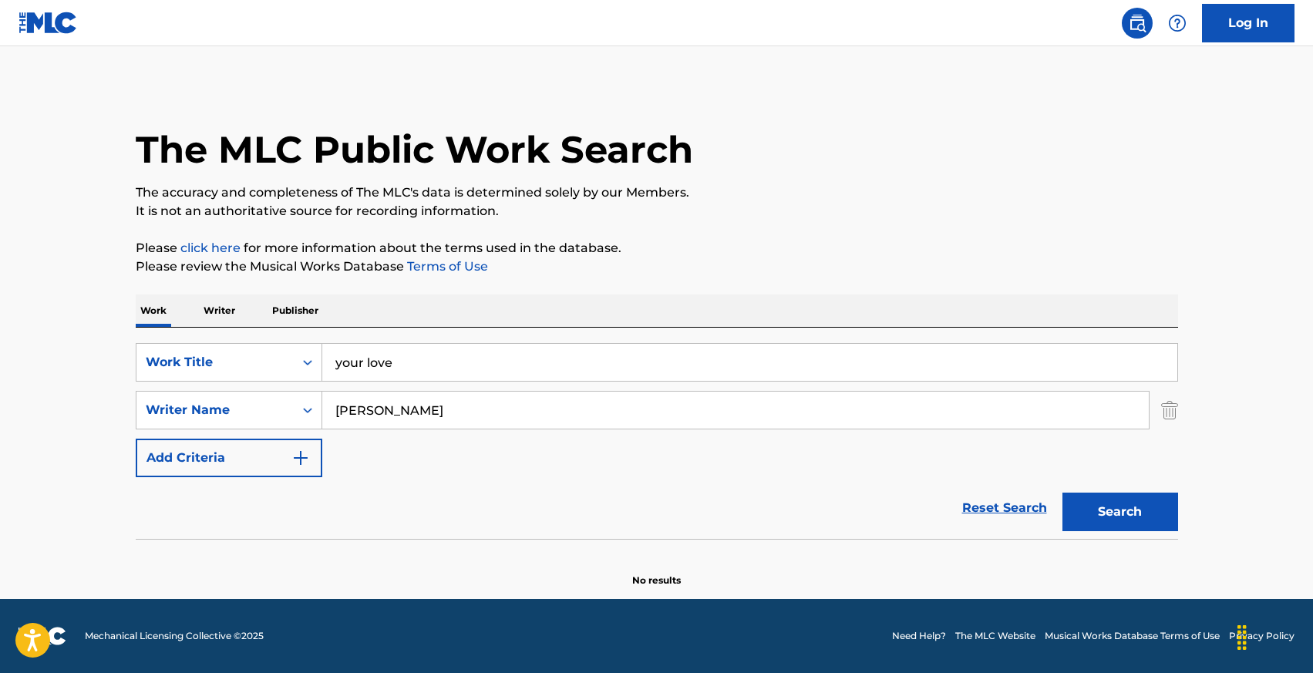
click at [1093, 507] on button "Search" at bounding box center [1120, 512] width 116 height 39
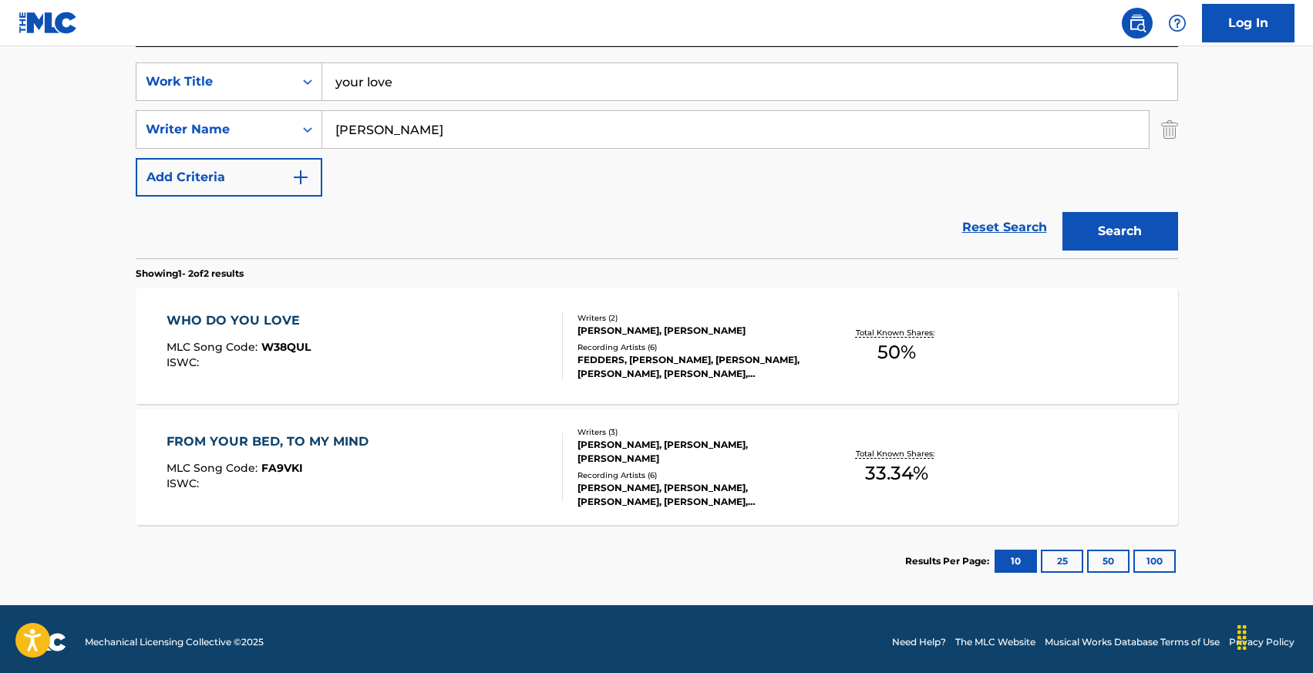
scroll to position [287, 0]
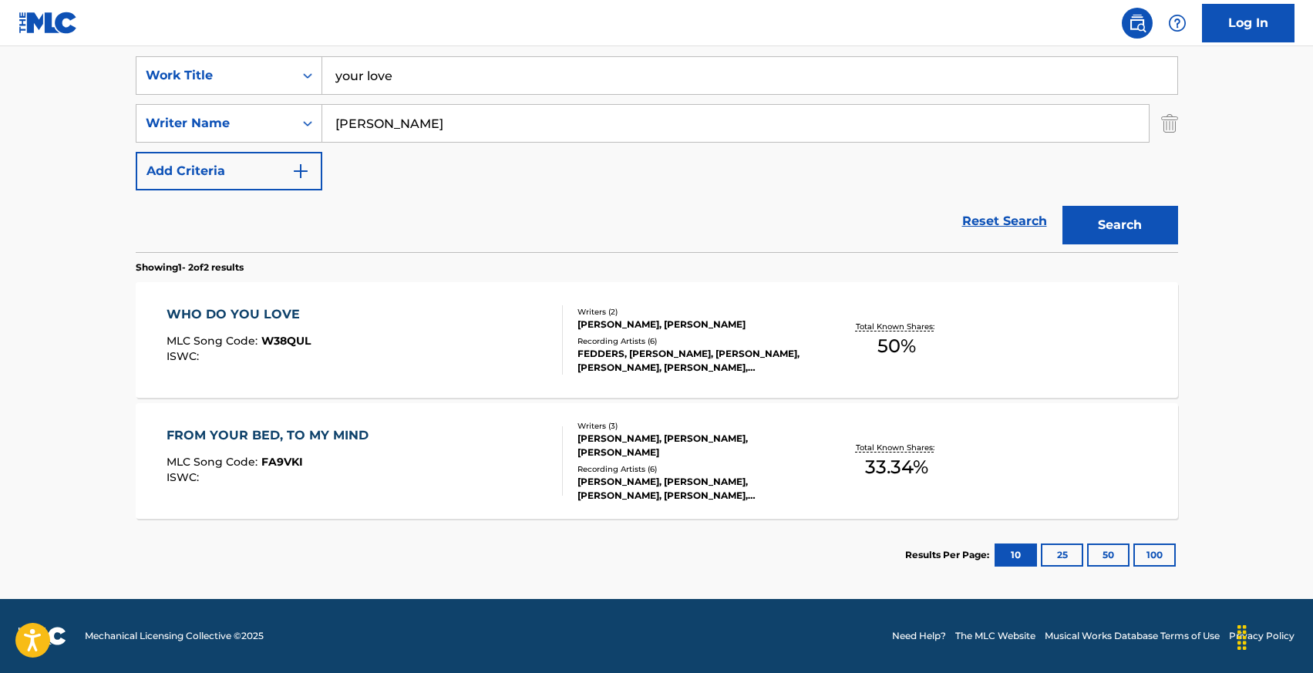
click at [282, 435] on div "FROM YOUR BED, TO MY MIND" at bounding box center [271, 435] width 210 height 18
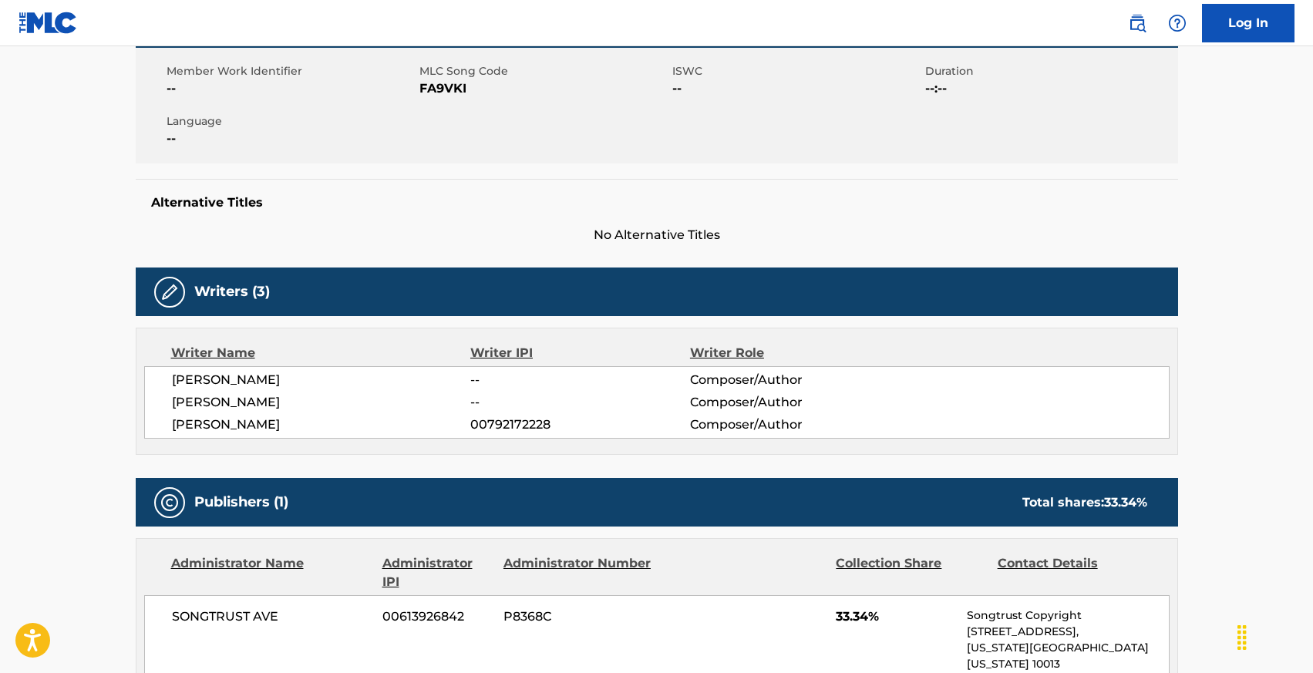
scroll to position [277, 0]
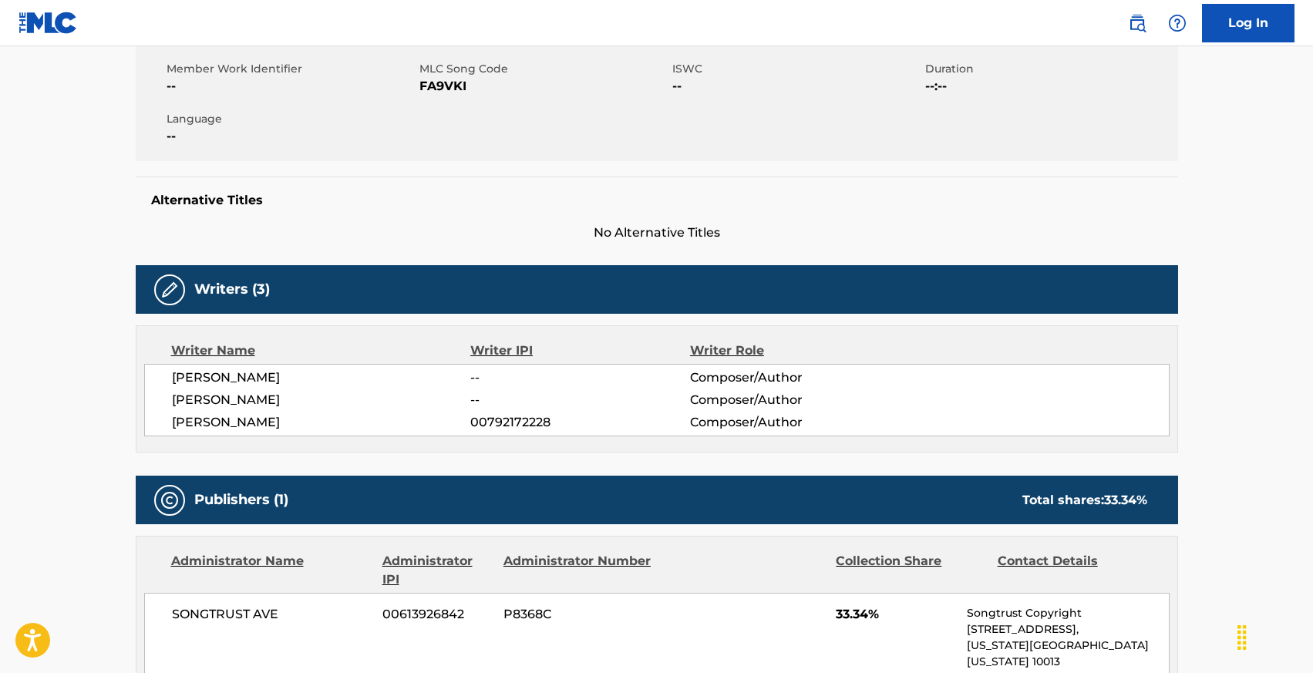
click at [250, 395] on span "[PERSON_NAME]" at bounding box center [321, 400] width 299 height 18
click at [201, 397] on span "[PERSON_NAME]" at bounding box center [321, 400] width 299 height 18
click at [755, 397] on span "Composer/Author" at bounding box center [790, 400] width 200 height 18
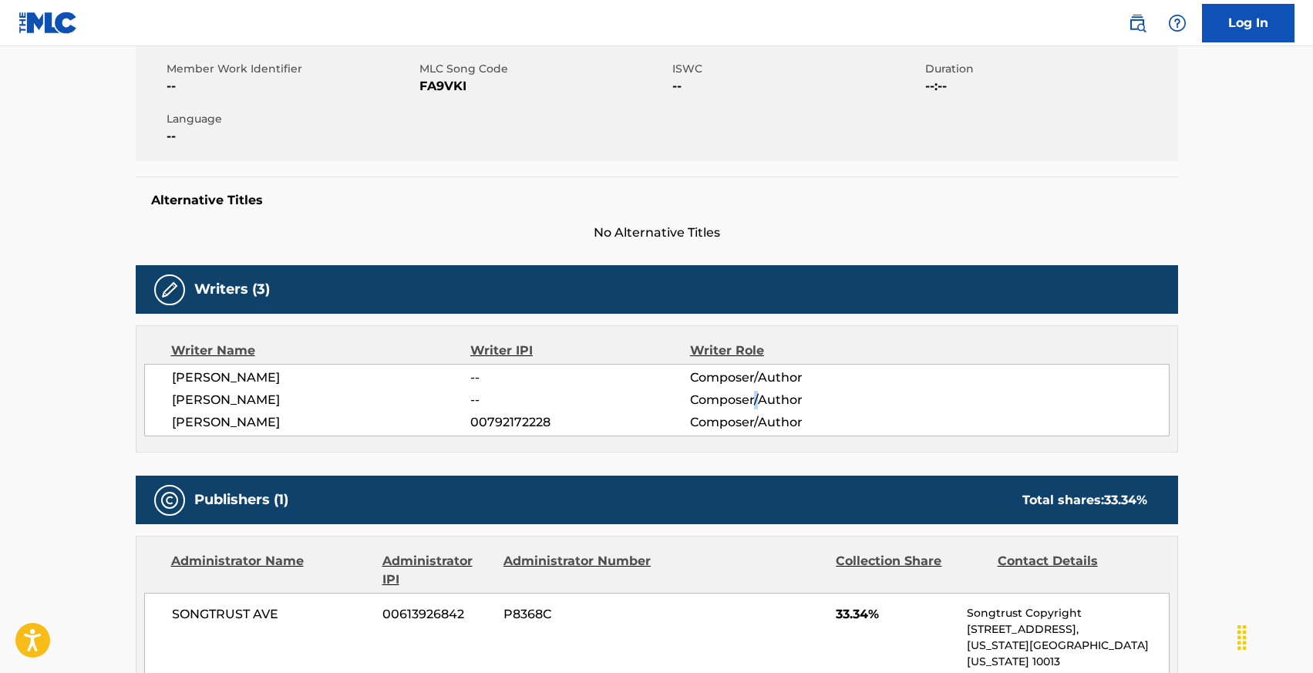
click at [755, 397] on span "Composer/Author" at bounding box center [790, 400] width 200 height 18
click at [729, 398] on span "Composer/Author" at bounding box center [790, 400] width 200 height 18
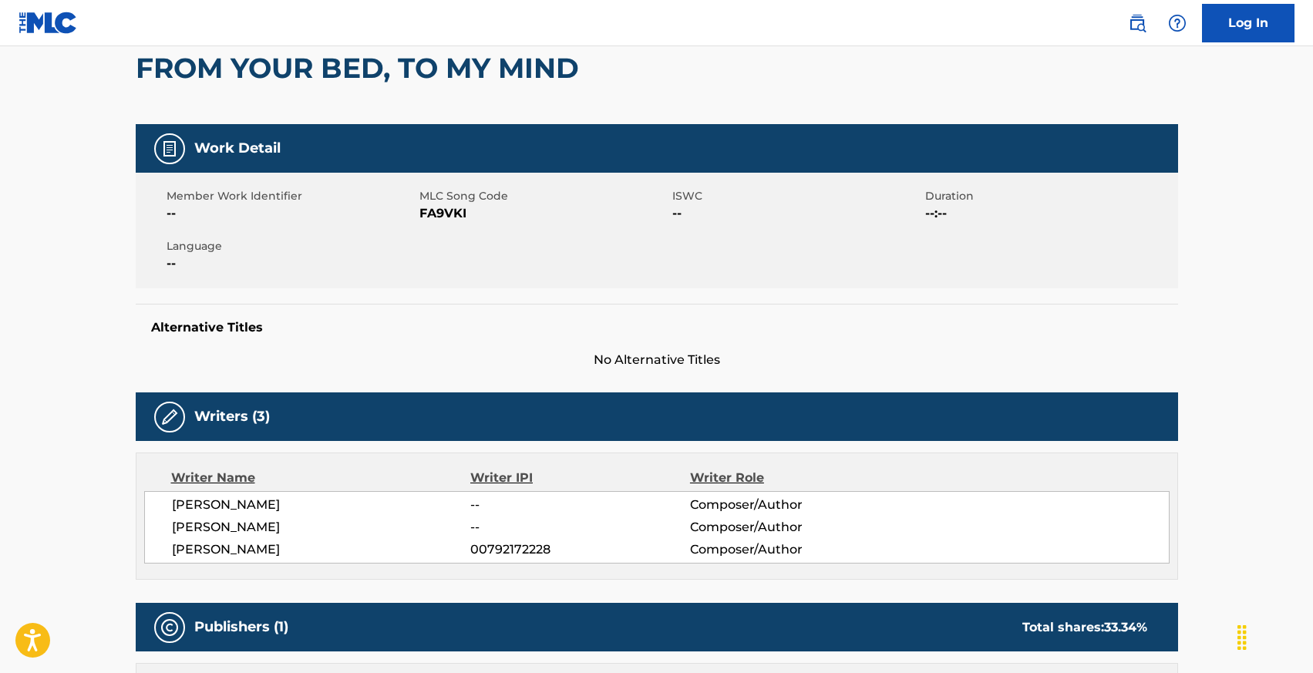
scroll to position [0, 0]
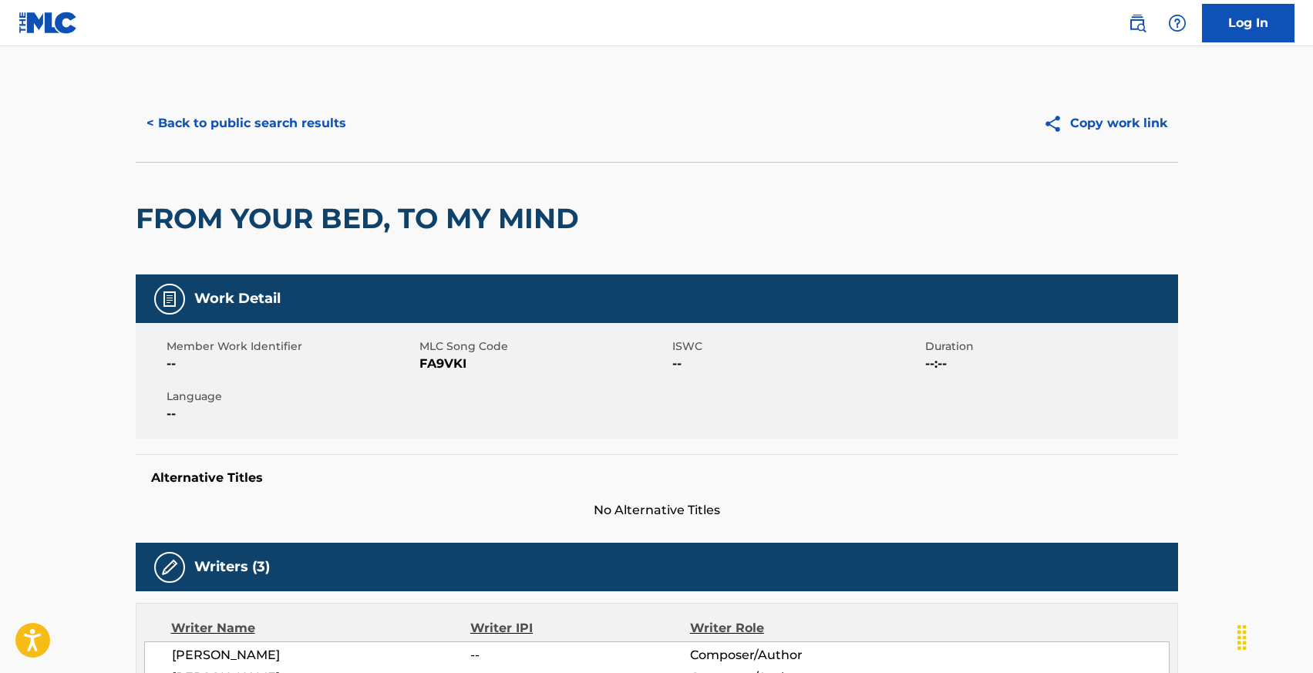
click at [236, 124] on button "< Back to public search results" at bounding box center [246, 123] width 221 height 39
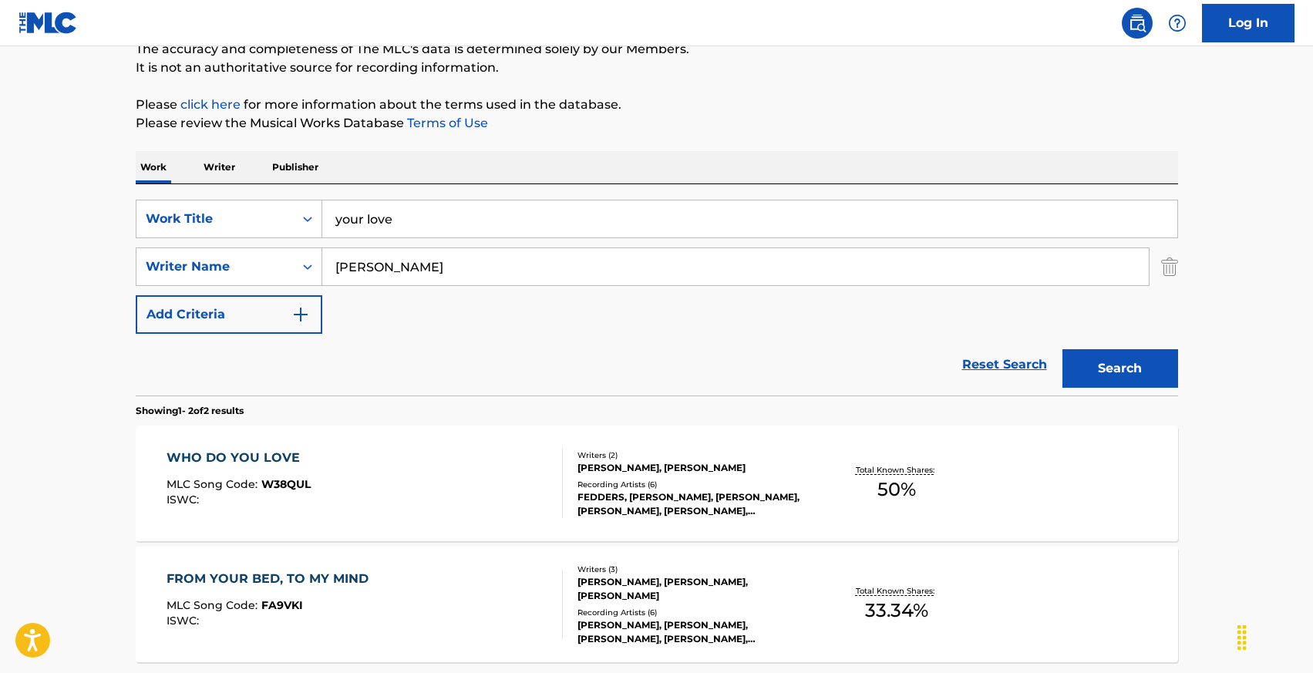
scroll to position [287, 0]
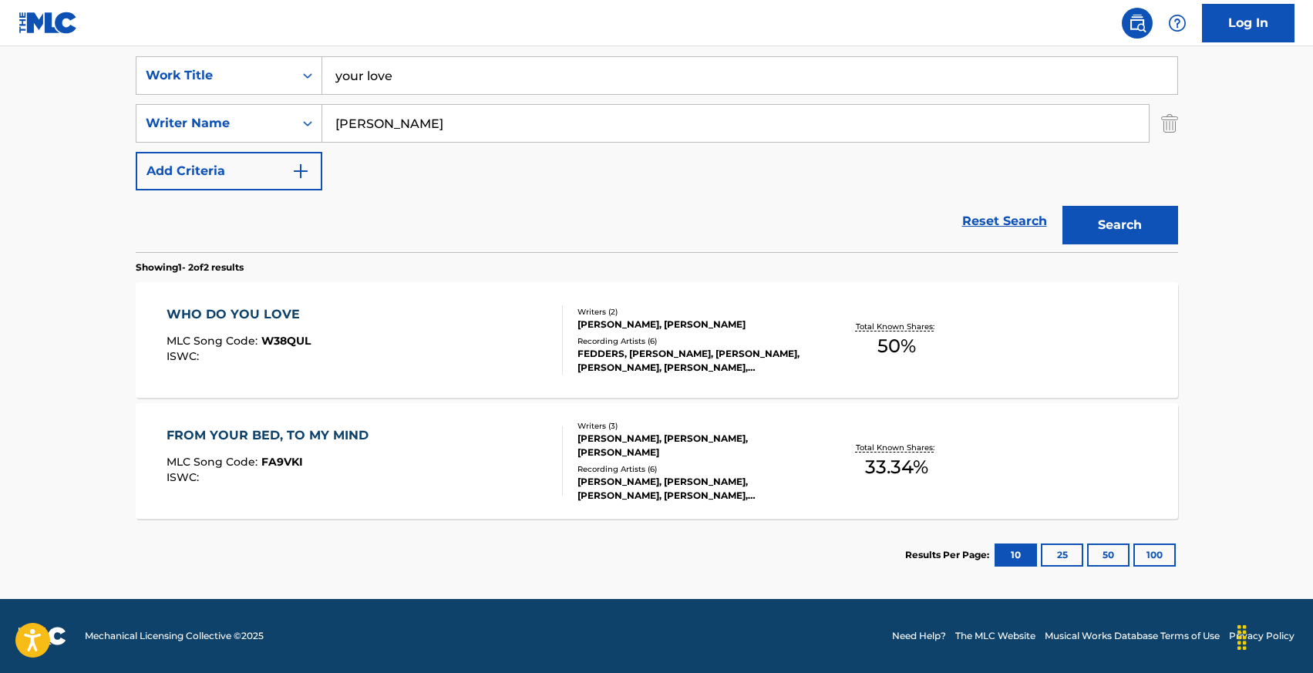
click at [282, 435] on div "FROM YOUR BED, TO MY MIND" at bounding box center [271, 435] width 210 height 18
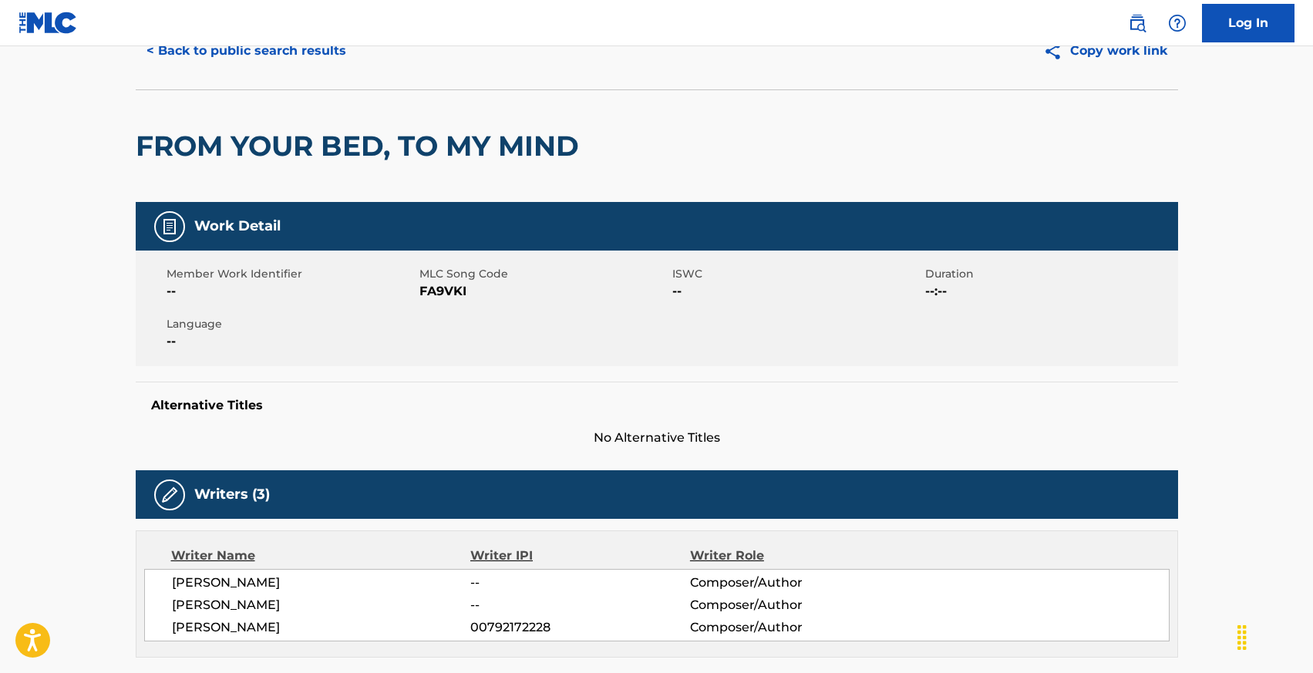
scroll to position [61, 0]
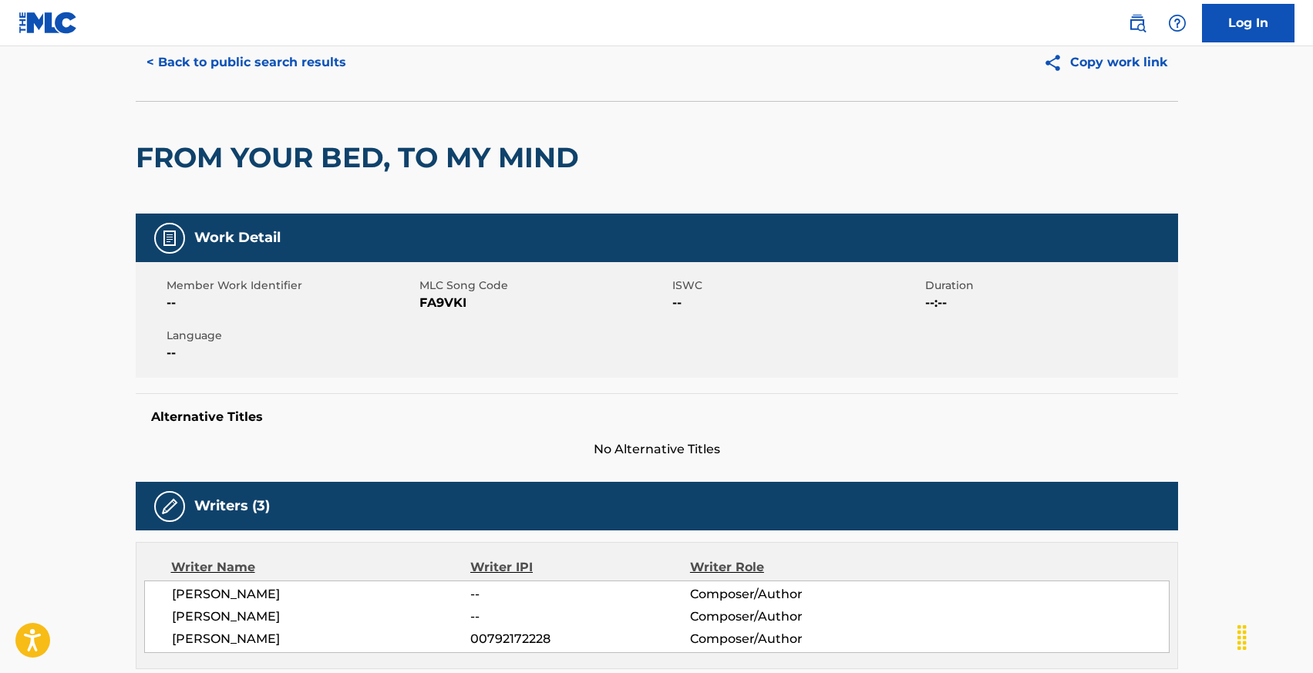
click at [186, 64] on button "< Back to public search results" at bounding box center [246, 62] width 221 height 39
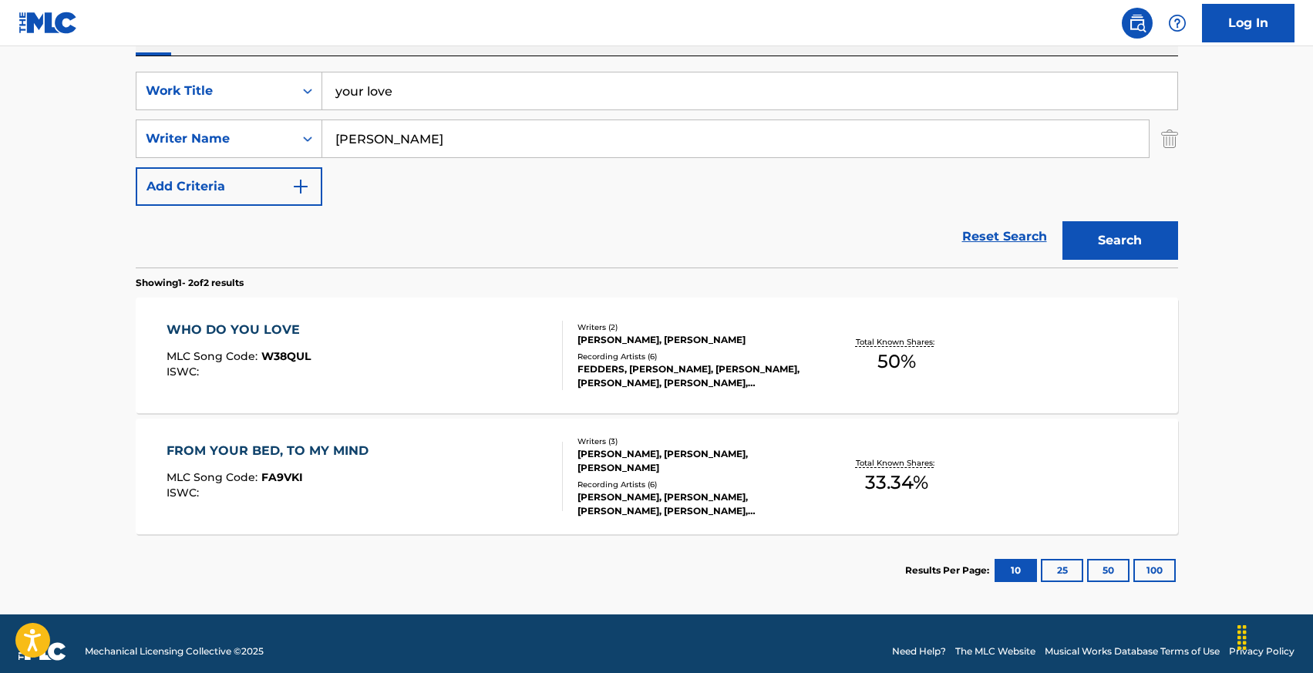
scroll to position [271, 0]
click at [198, 328] on div "WHO DO YOU LOVE" at bounding box center [238, 330] width 144 height 18
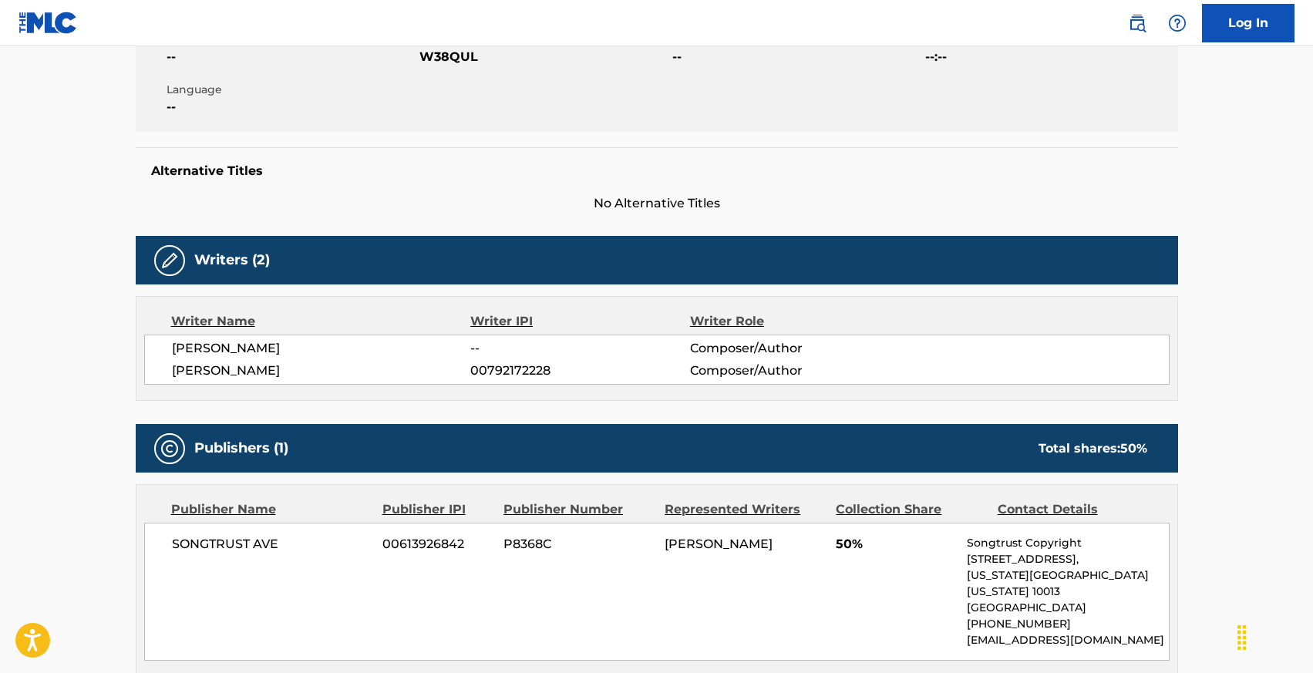
scroll to position [280, 0]
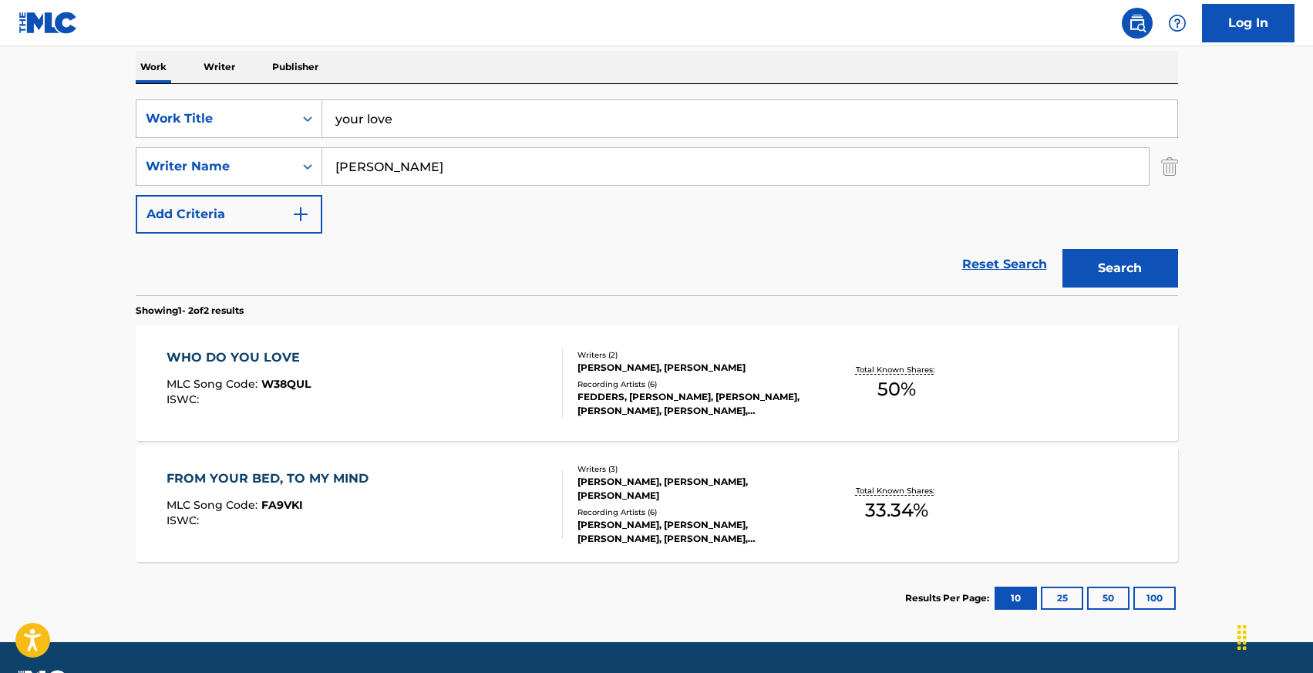
scroll to position [242, 0]
